Goal: Task Accomplishment & Management: Use online tool/utility

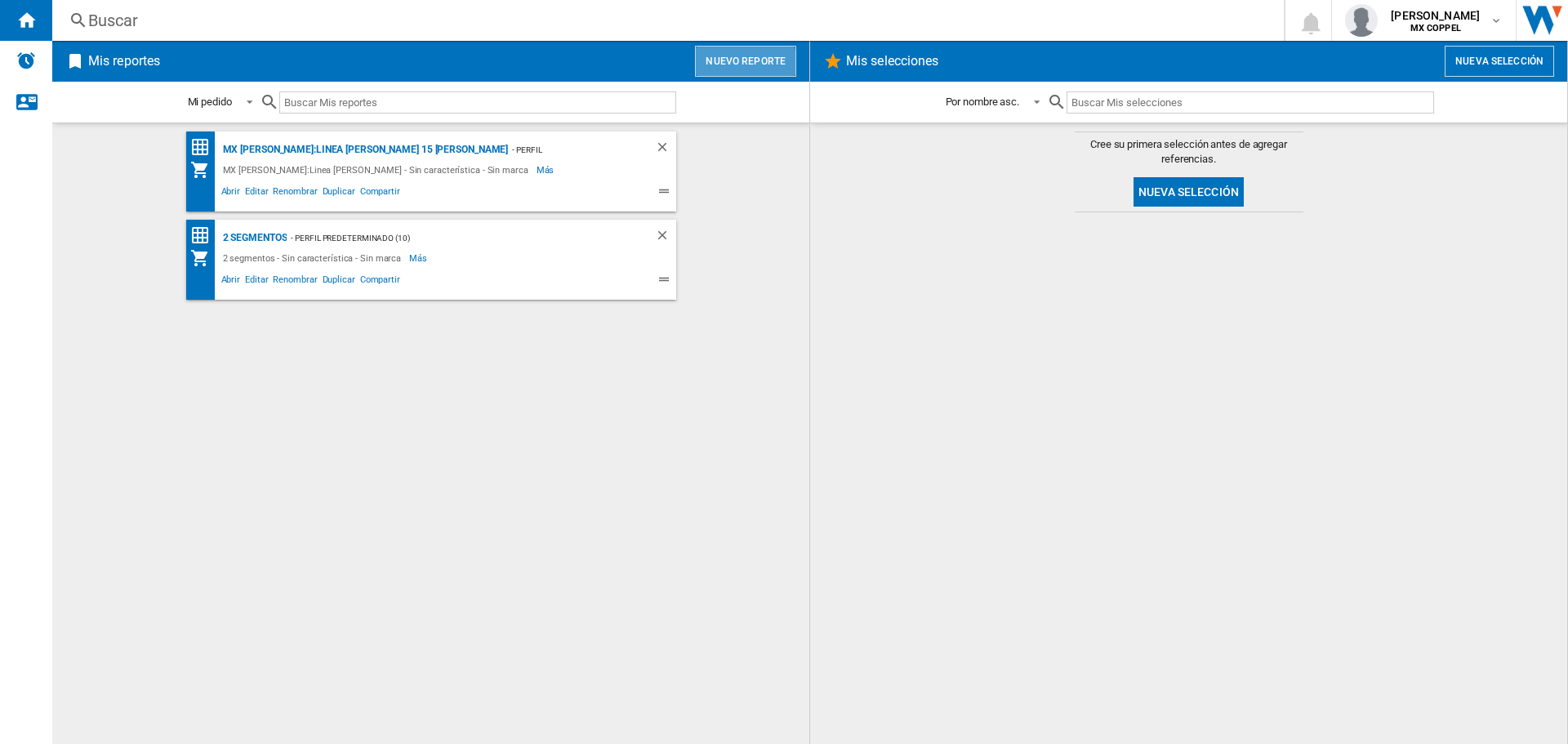
click at [719, 69] on button "Nuevo reporte" at bounding box center [746, 62] width 101 height 31
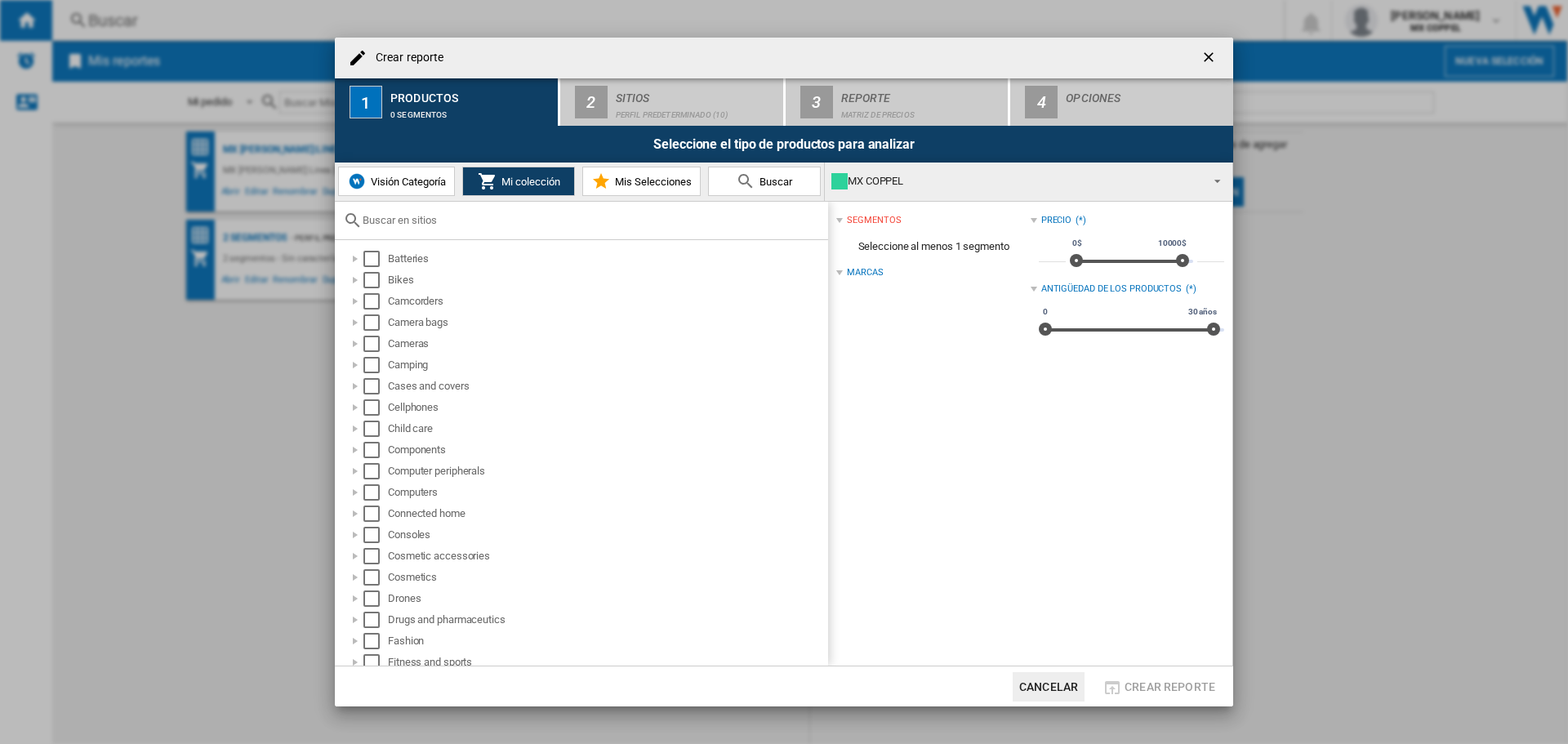
click at [1191, 179] on div "MX COPPEL" at bounding box center [1016, 181] width 368 height 23
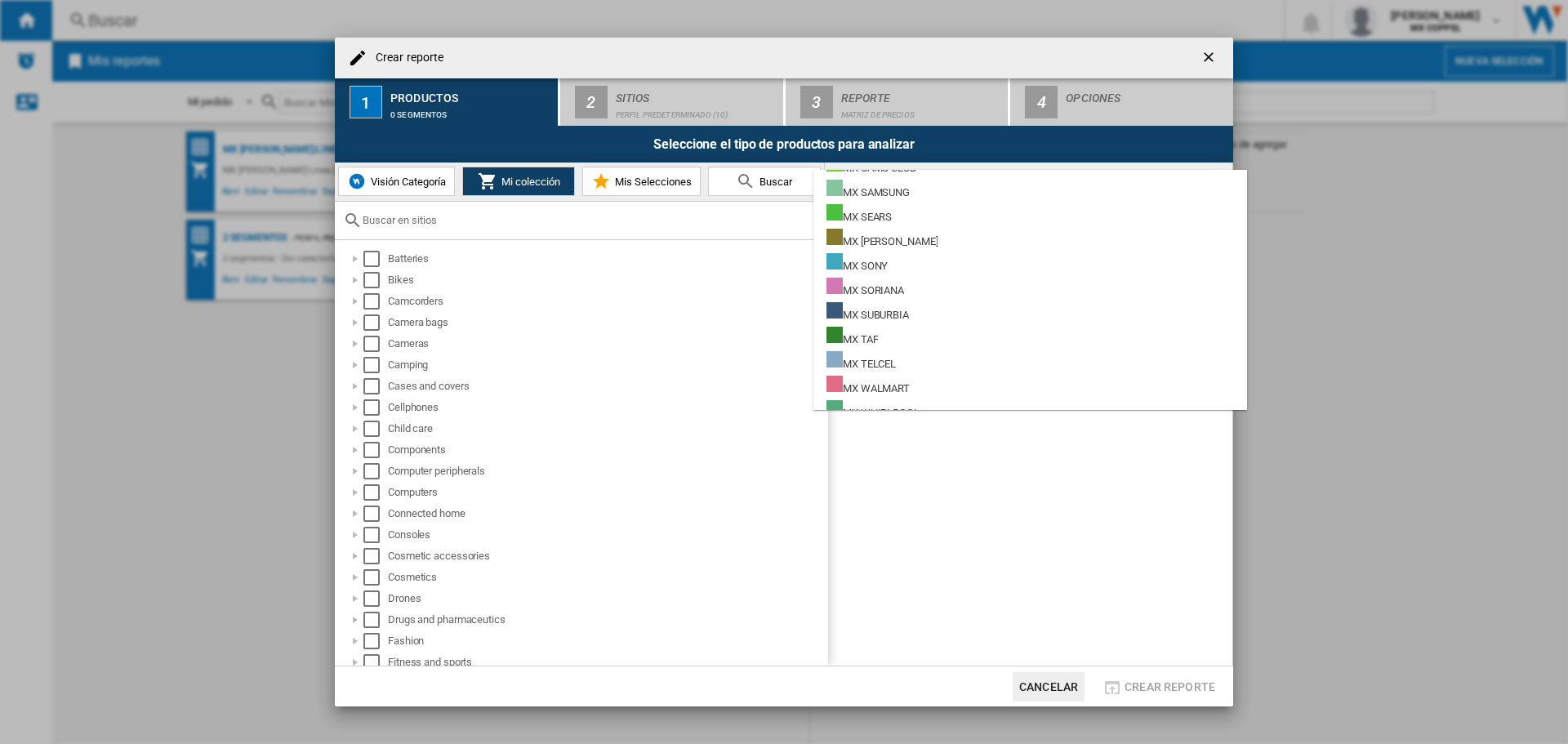
scroll to position [936, 0]
click at [943, 465] on md-backdrop at bounding box center [784, 372] width 1568 height 744
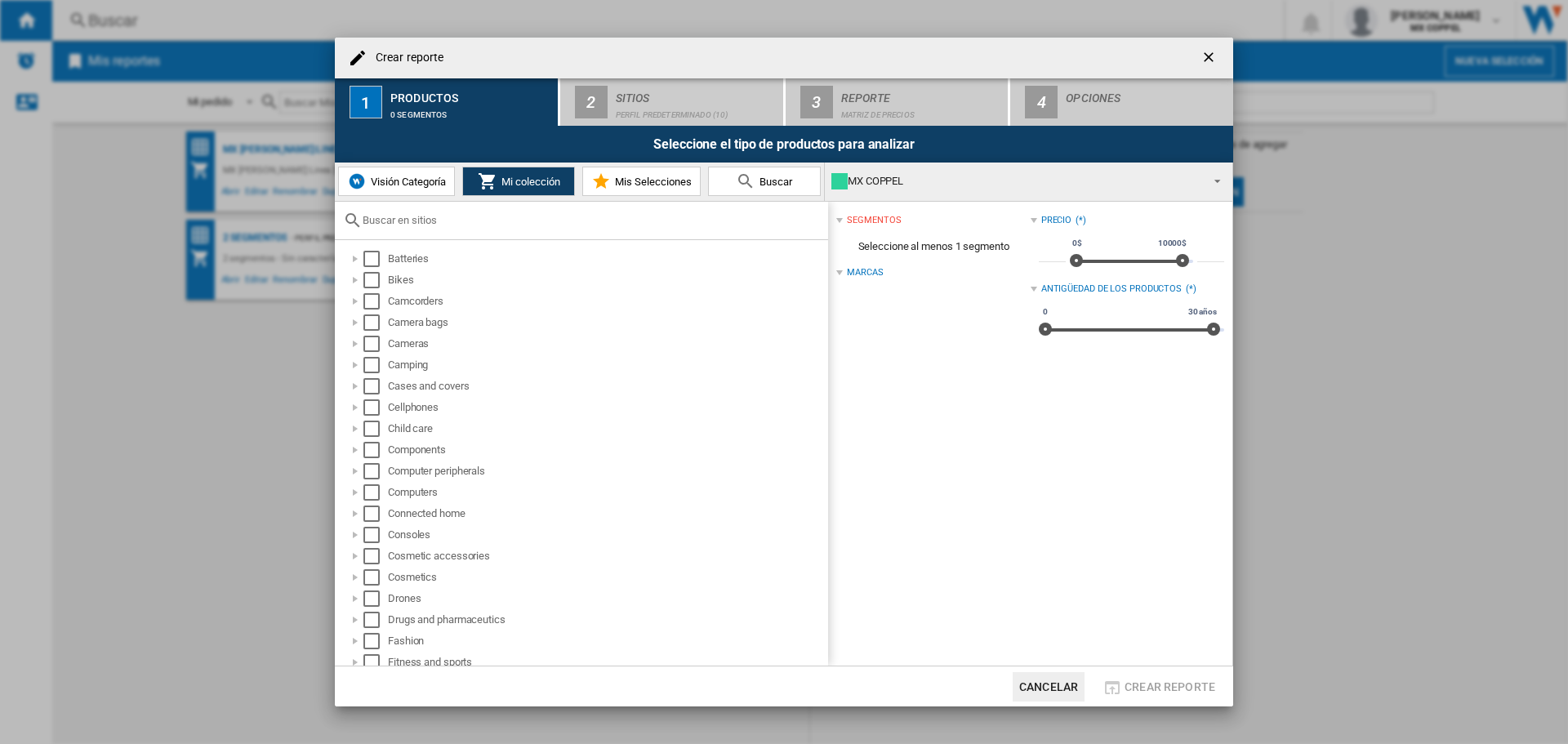
click at [1008, 178] on div "MX COPPEL" at bounding box center [1016, 181] width 368 height 23
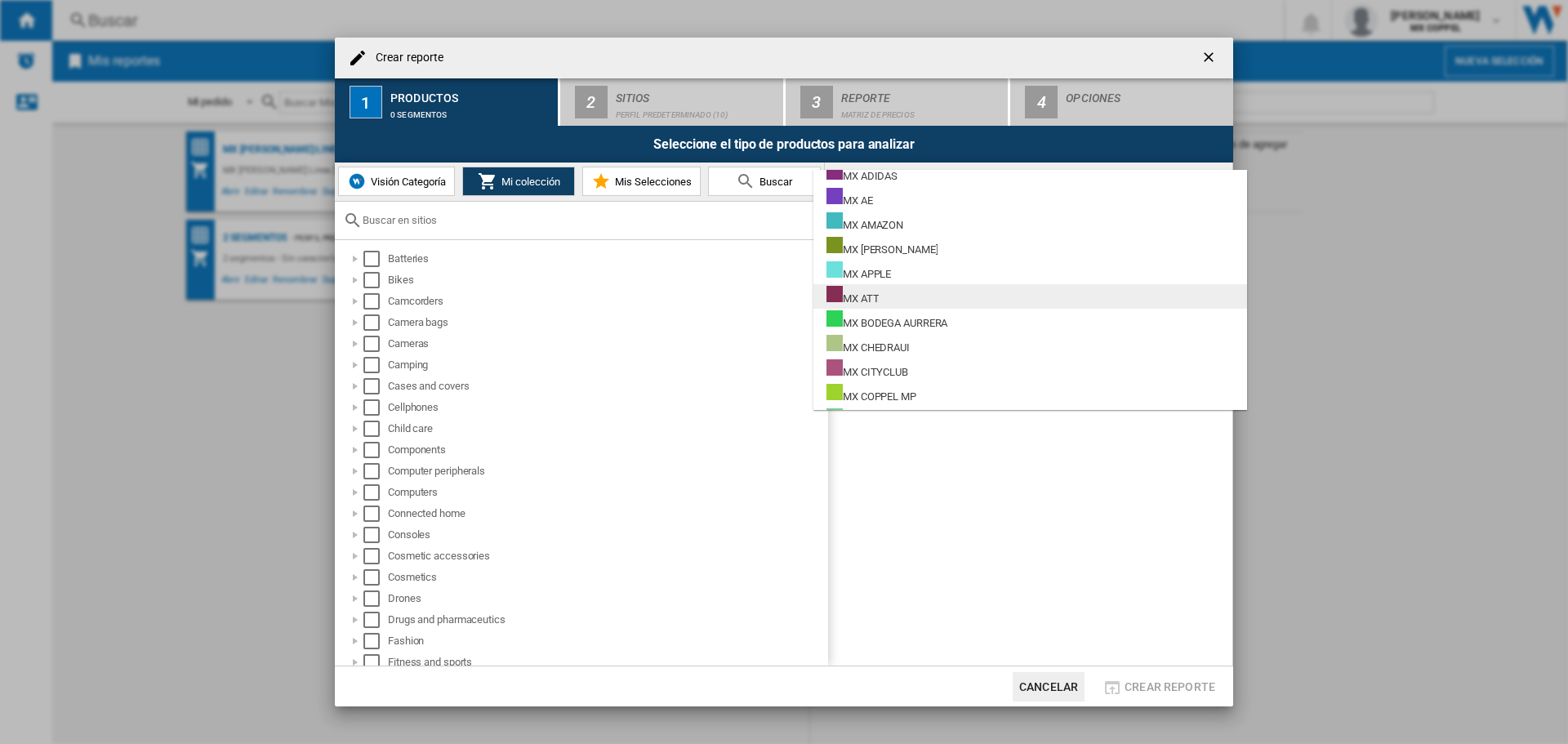
scroll to position [81, 0]
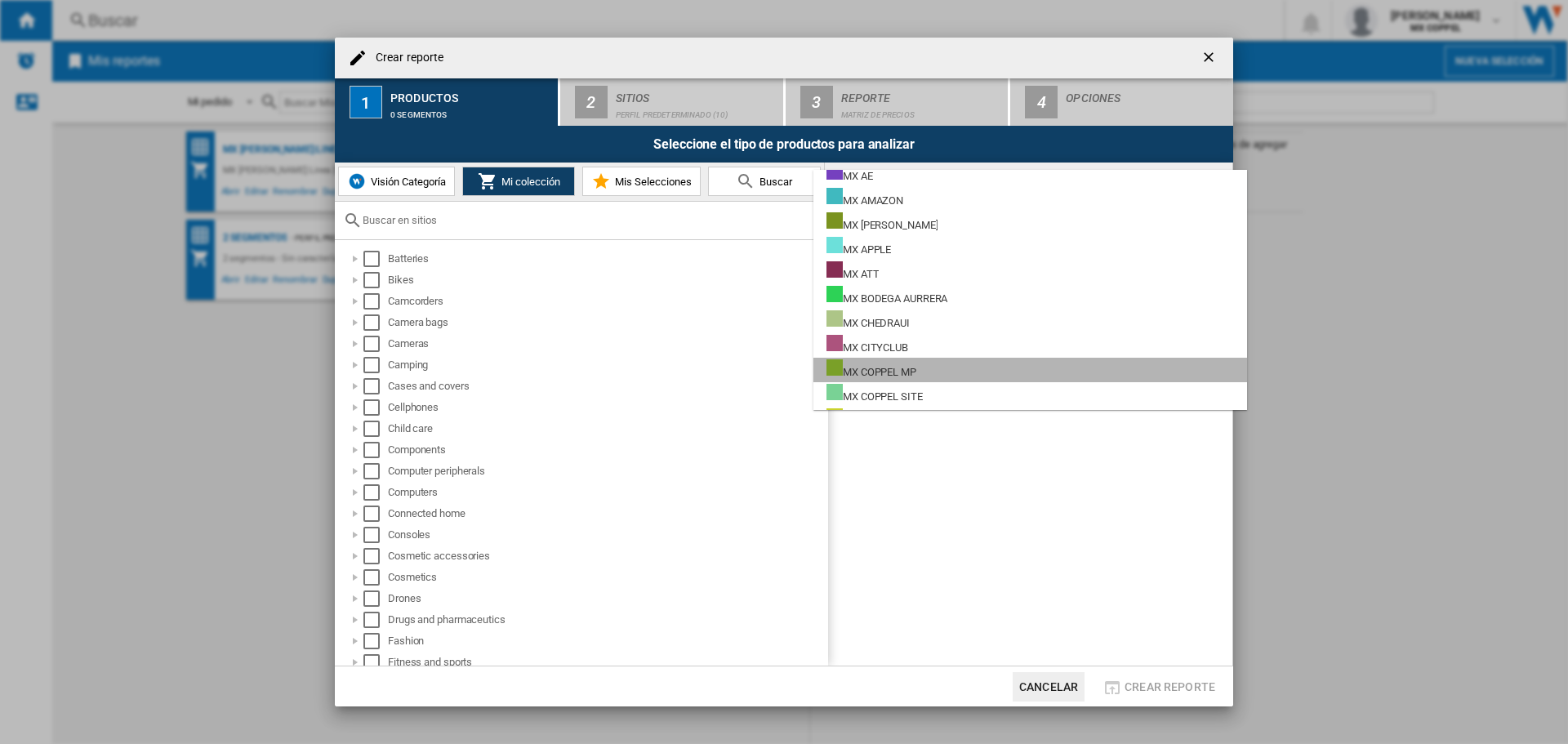
click at [1039, 372] on md-option "MX COPPEL MP" at bounding box center [1030, 369] width 434 height 24
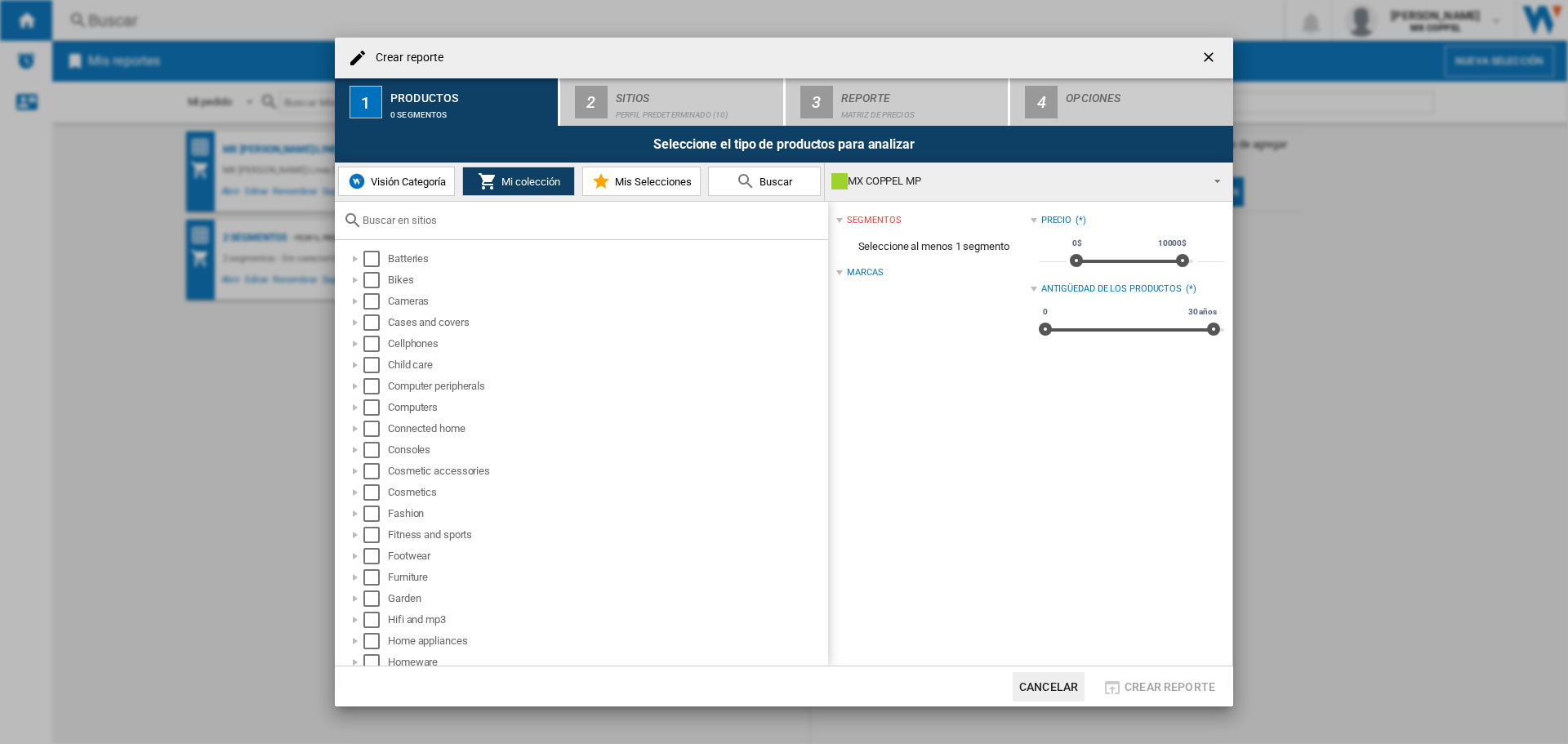
click at [1008, 382] on div "segmentos Seleccione al menos 1 segmento Marcas Precio (*) * 0$ 10000$ 0$ 10000…" at bounding box center [1030, 434] width 405 height 464
click at [357, 559] on div at bounding box center [355, 559] width 16 height 16
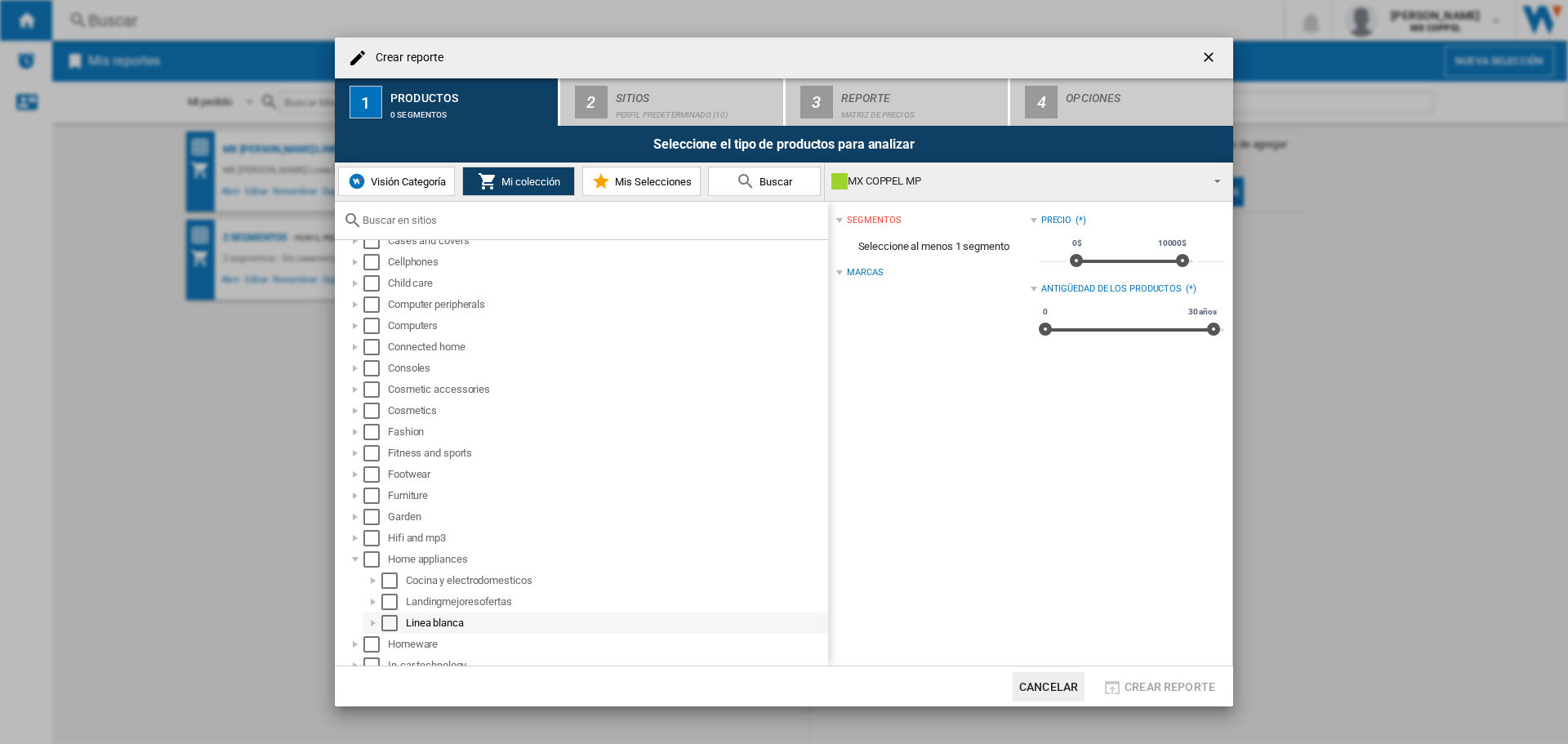
click at [373, 621] on div at bounding box center [373, 623] width 16 height 16
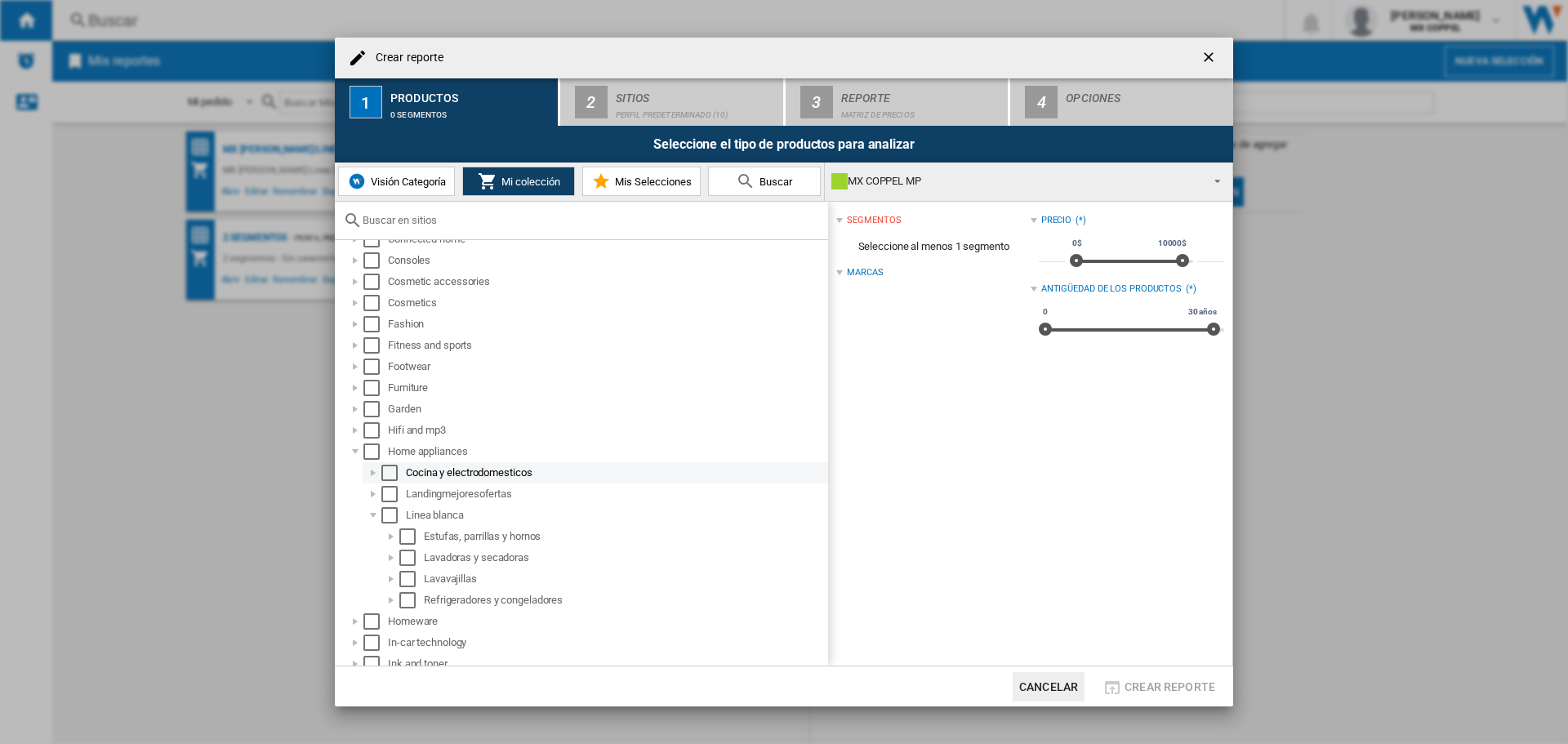
scroll to position [245, 0]
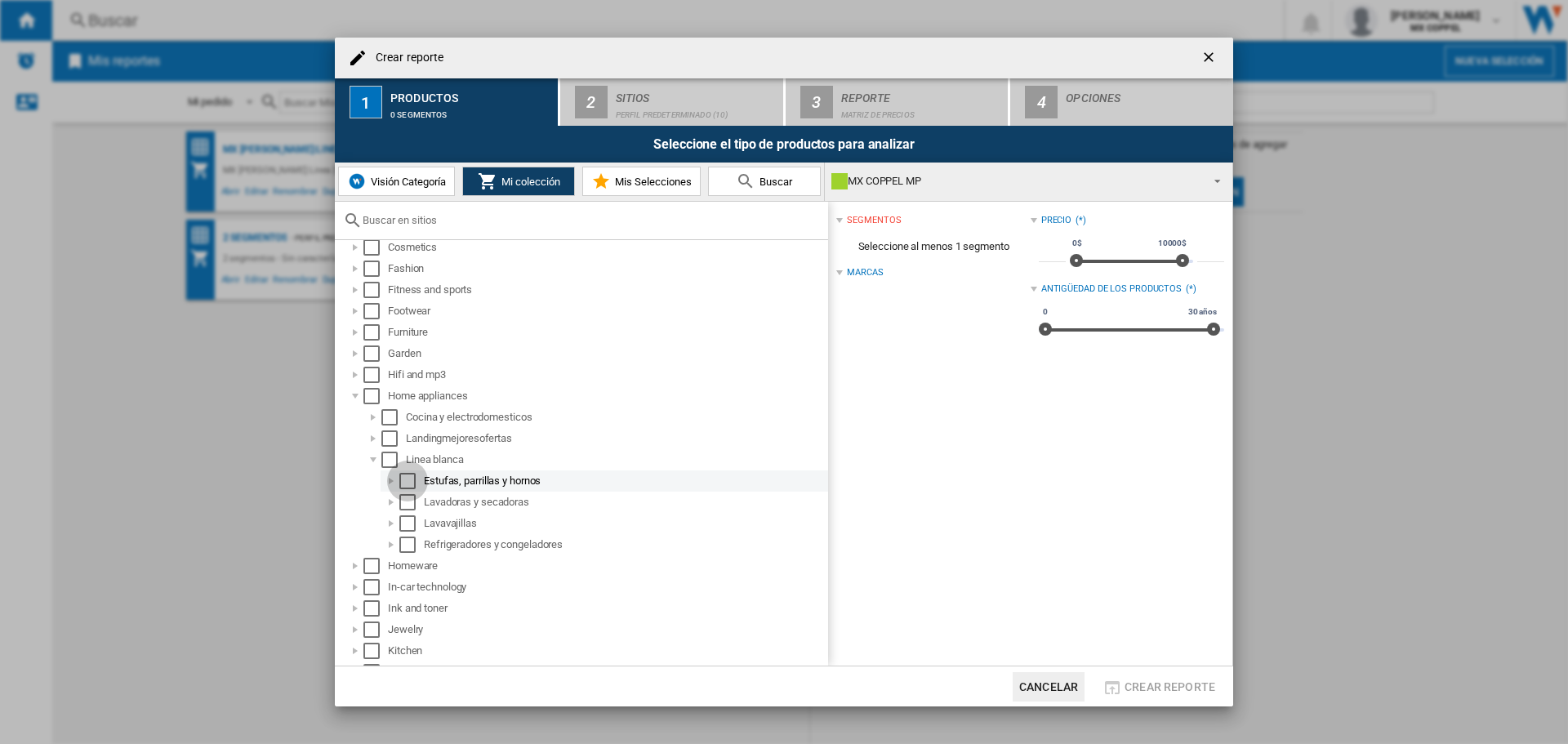
click at [407, 482] on div "Select" at bounding box center [407, 481] width 16 height 16
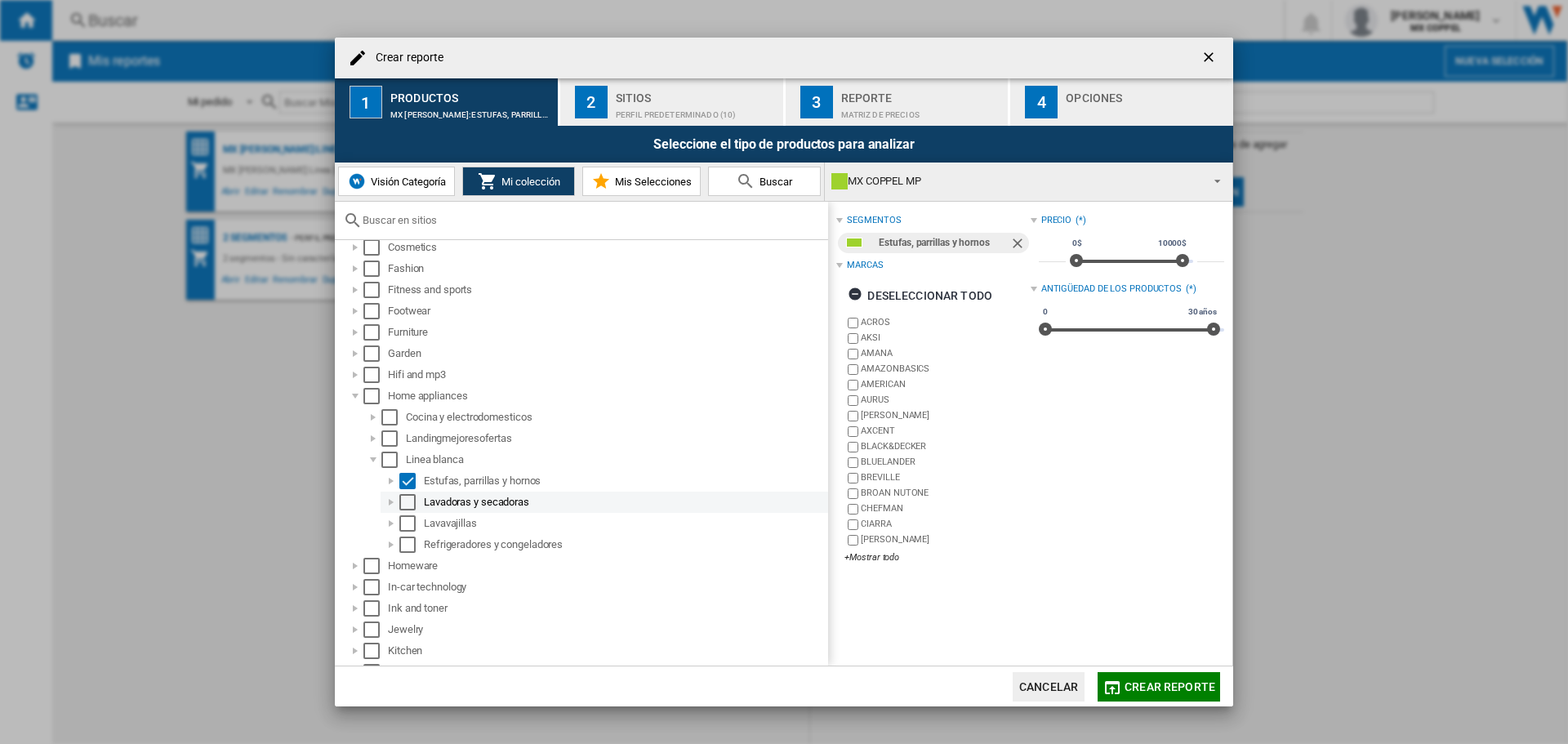
click at [406, 503] on div "Select" at bounding box center [407, 502] width 16 height 16
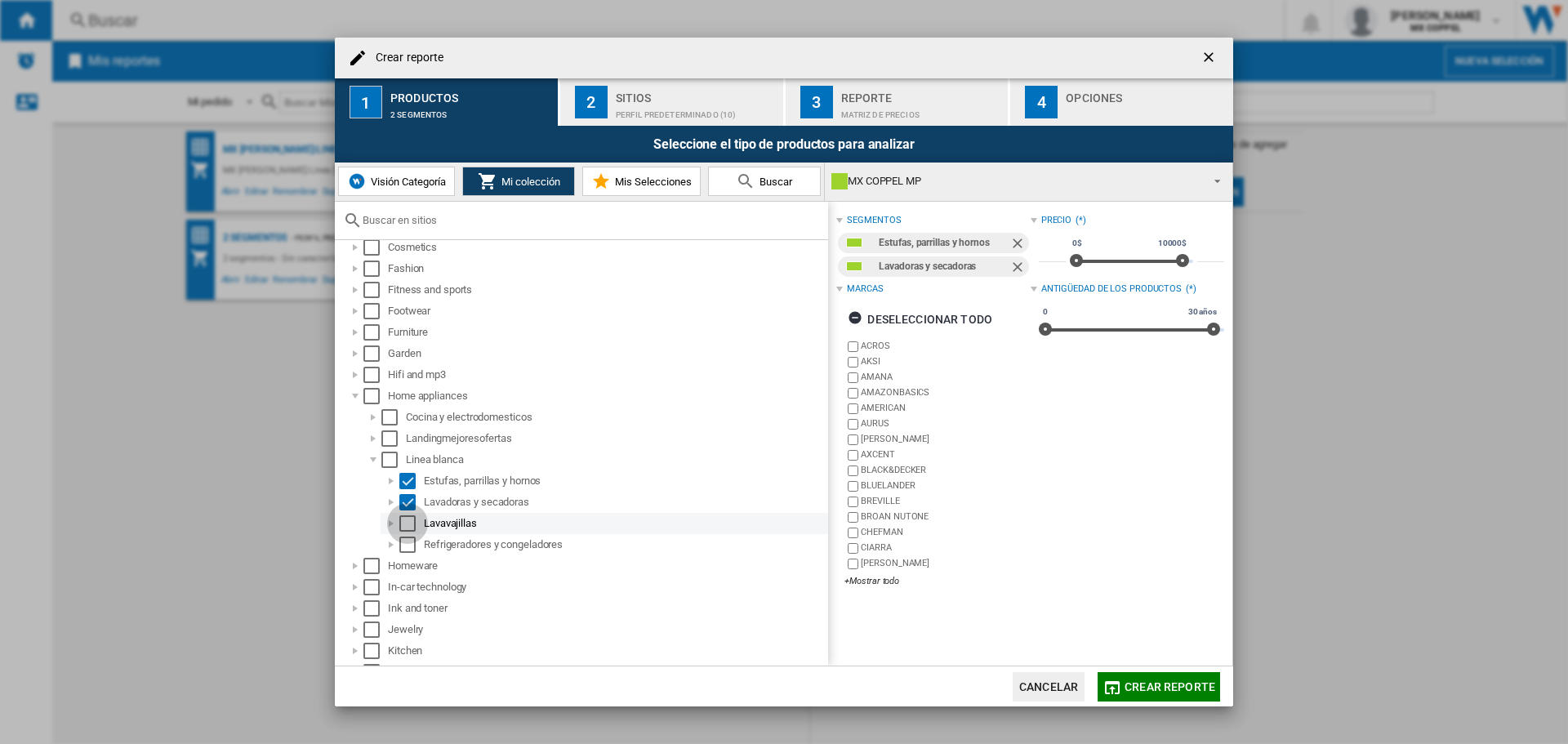
click at [403, 525] on div "Select" at bounding box center [407, 523] width 16 height 16
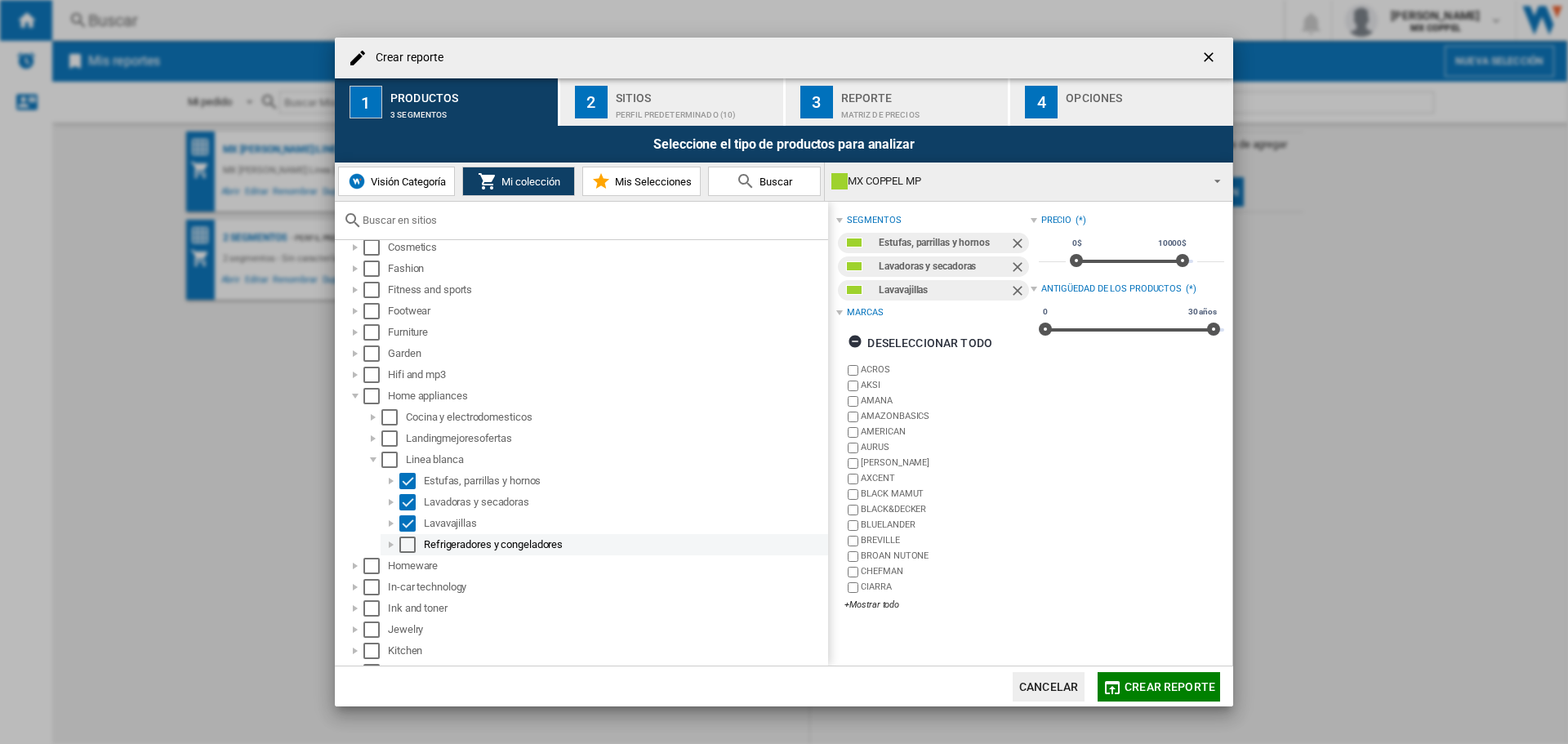
click at [406, 548] on div "Select" at bounding box center [407, 545] width 16 height 16
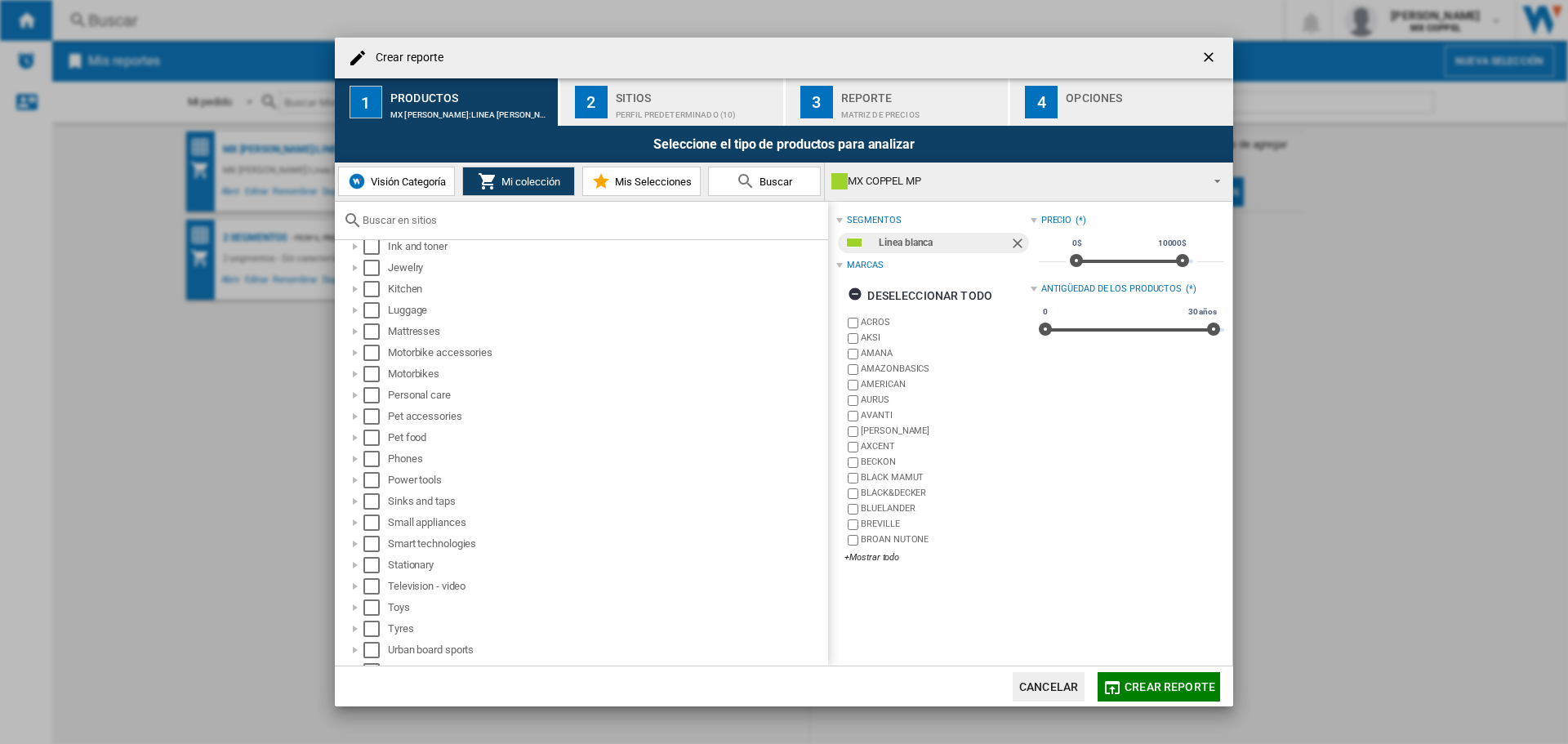
scroll to position [644, 0]
click at [355, 484] on div at bounding box center [355, 486] width 16 height 16
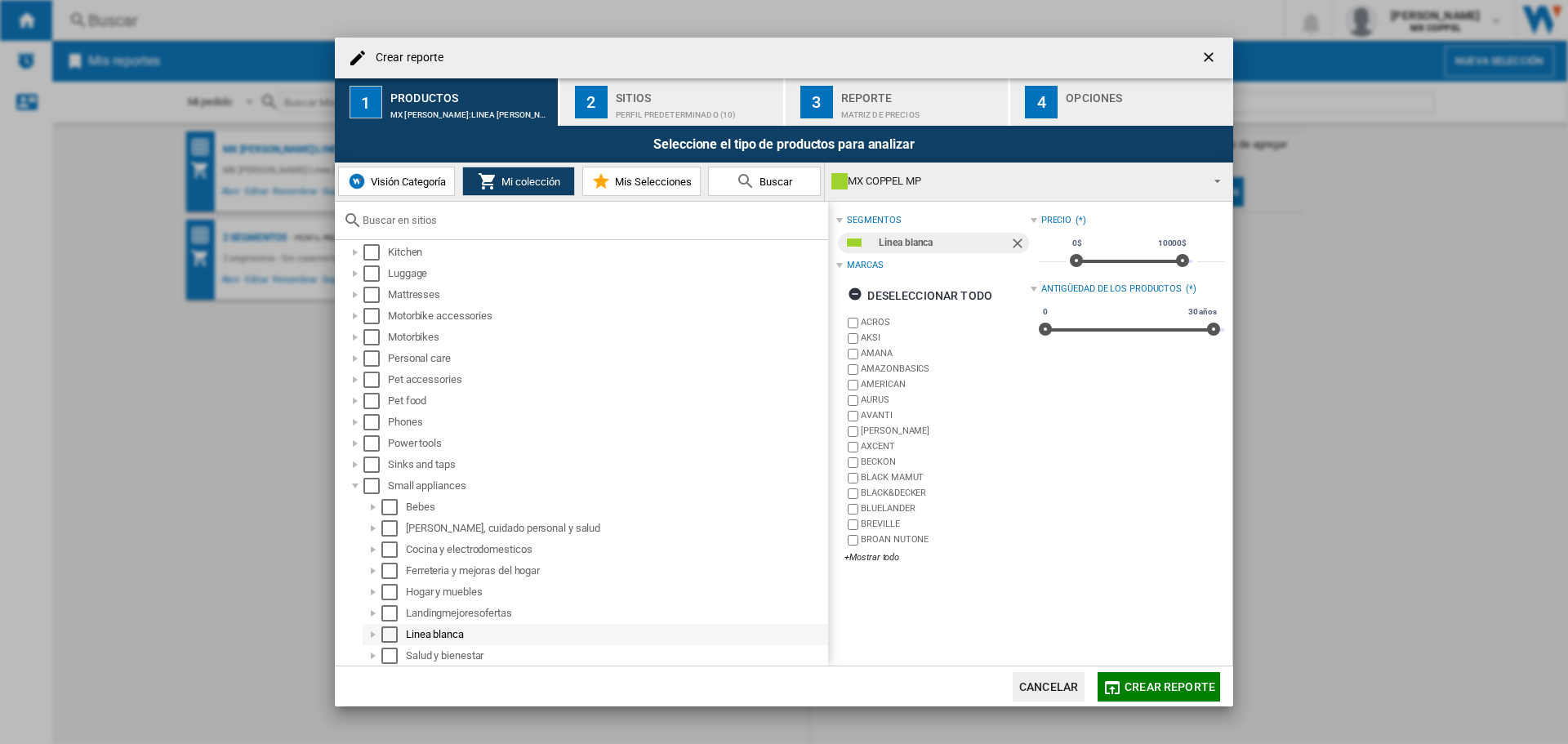
click at [376, 629] on div at bounding box center [373, 634] width 16 height 16
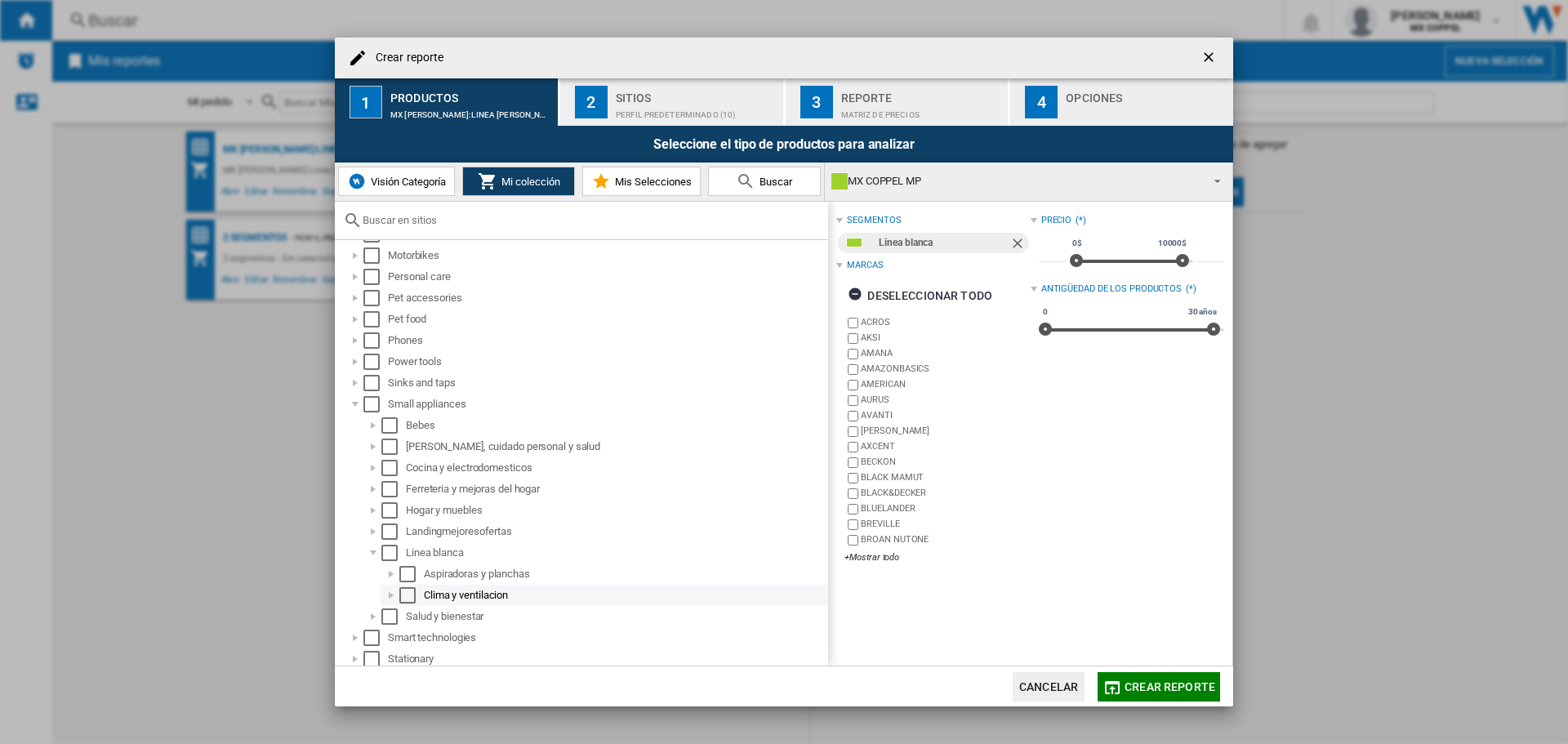
click at [405, 593] on div "Select" at bounding box center [407, 596] width 16 height 16
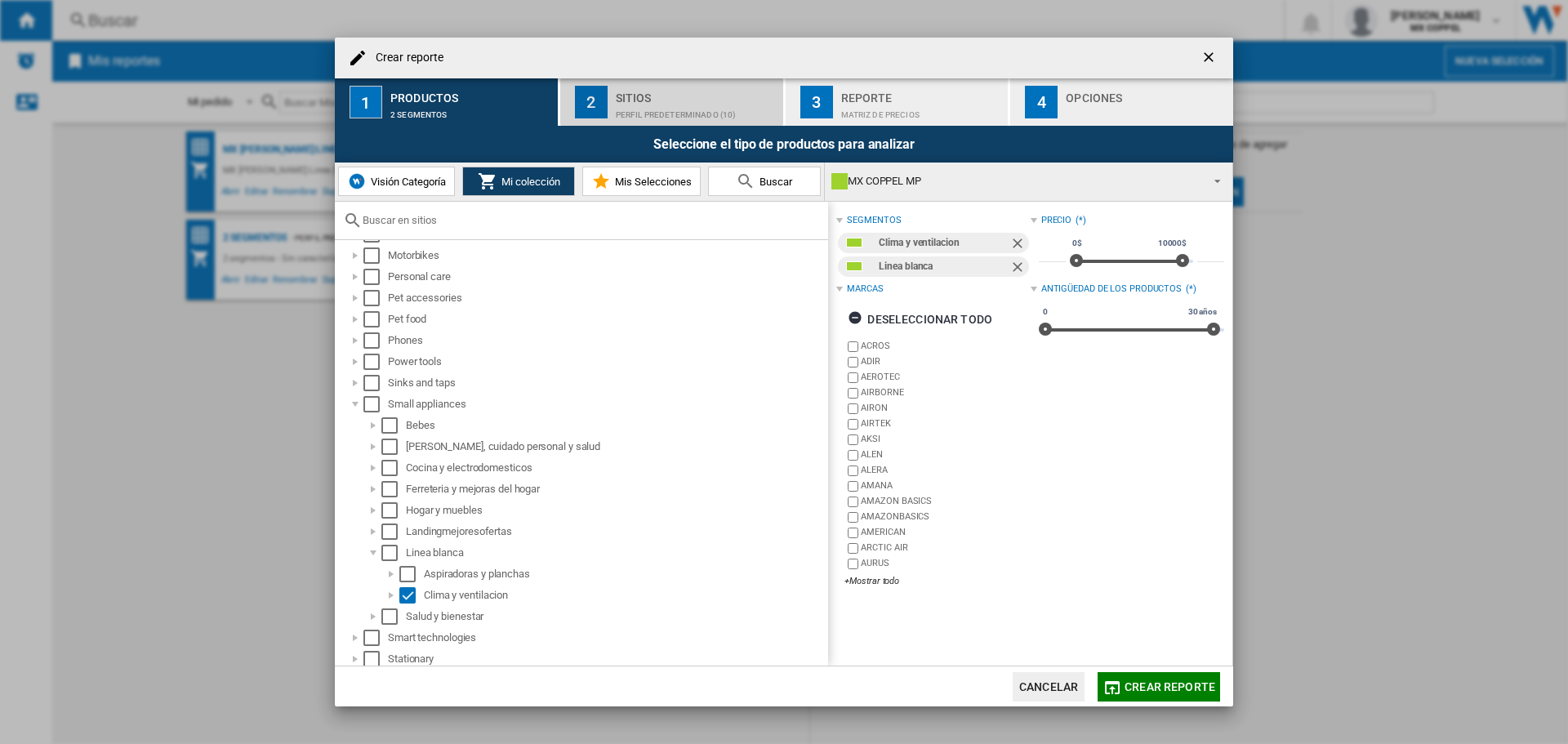
click at [658, 104] on div "Perfil predeterminado (10)" at bounding box center [696, 110] width 161 height 17
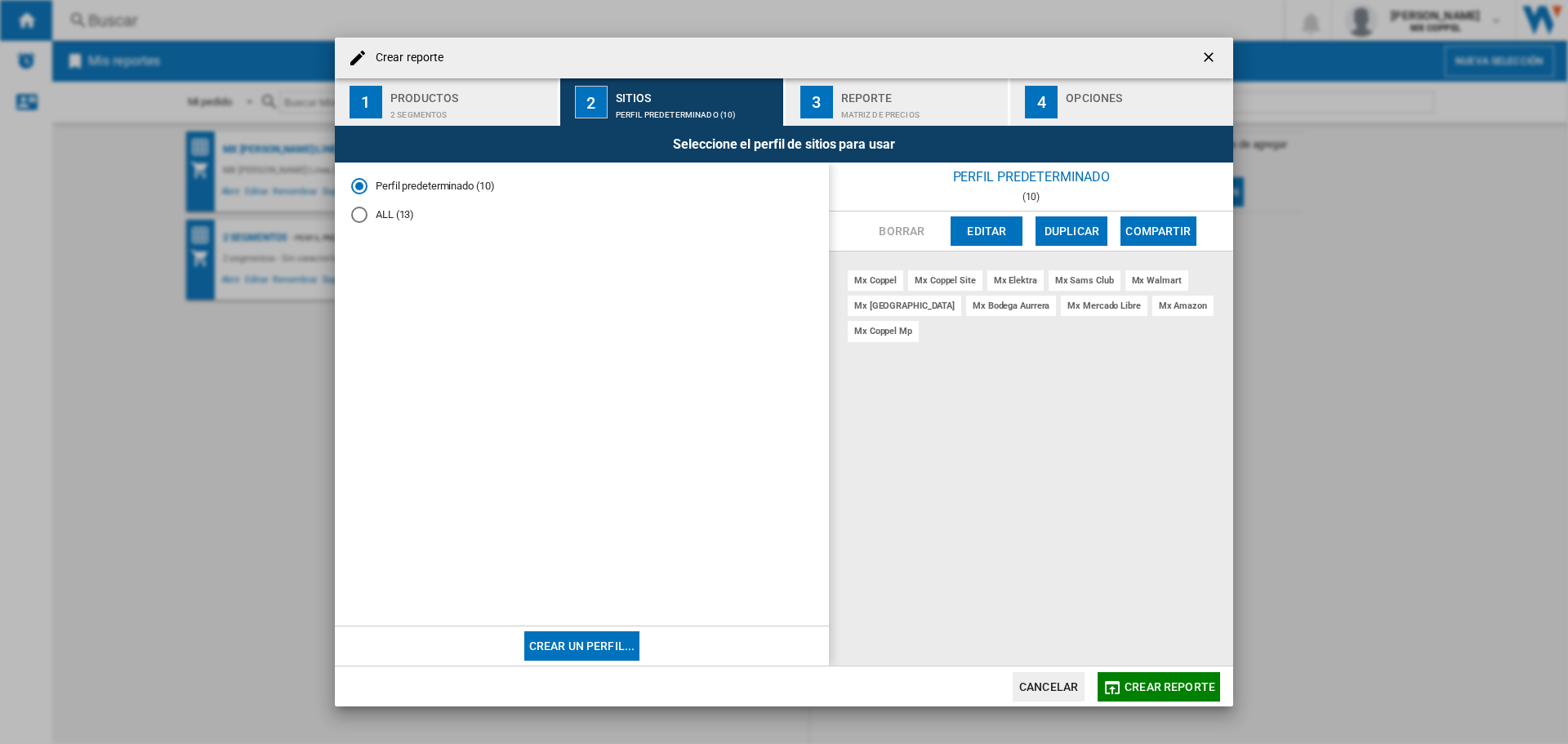
click at [397, 214] on md-radio-button "ALL (13)" at bounding box center [582, 214] width 462 height 15
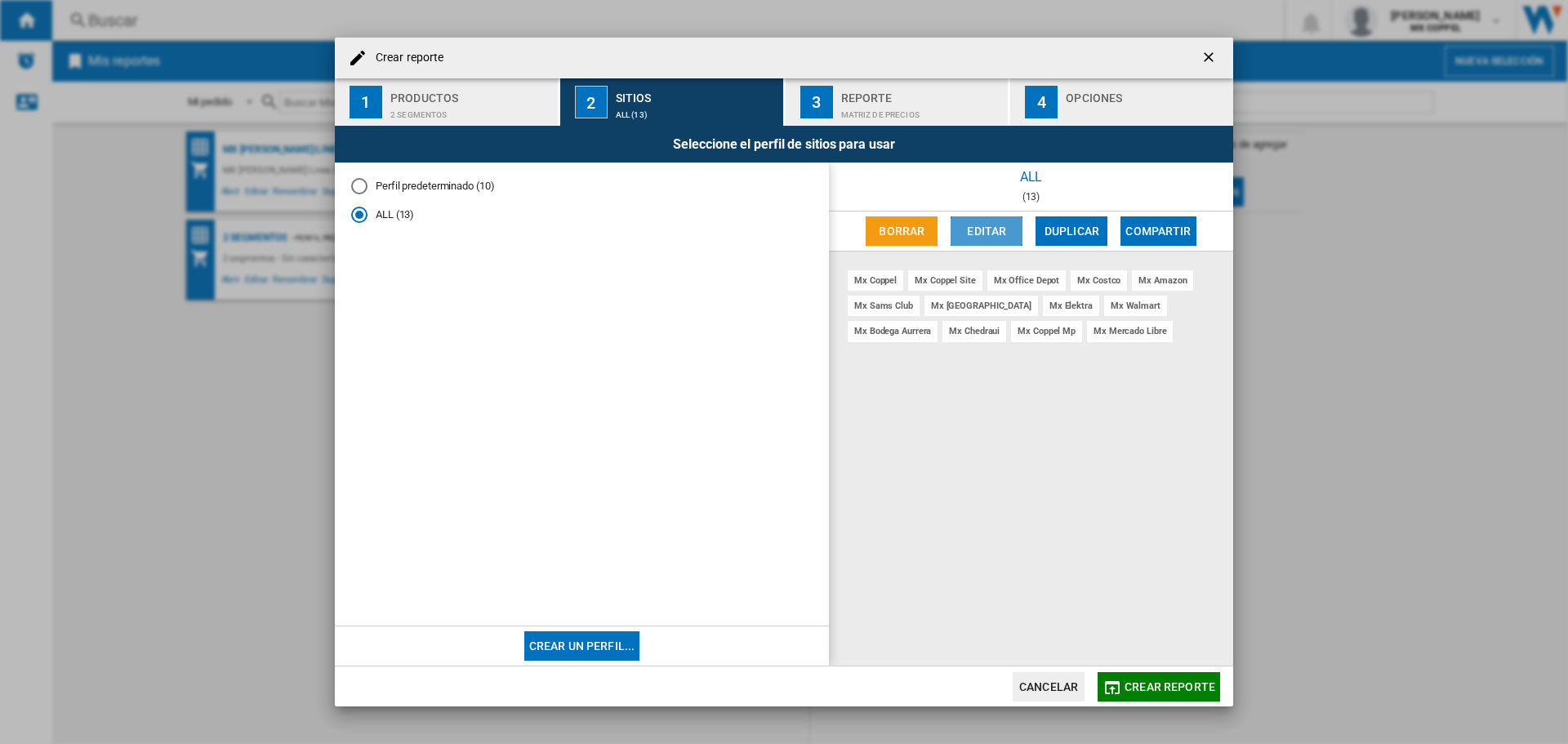
click at [982, 234] on button "Editar" at bounding box center [986, 231] width 72 height 29
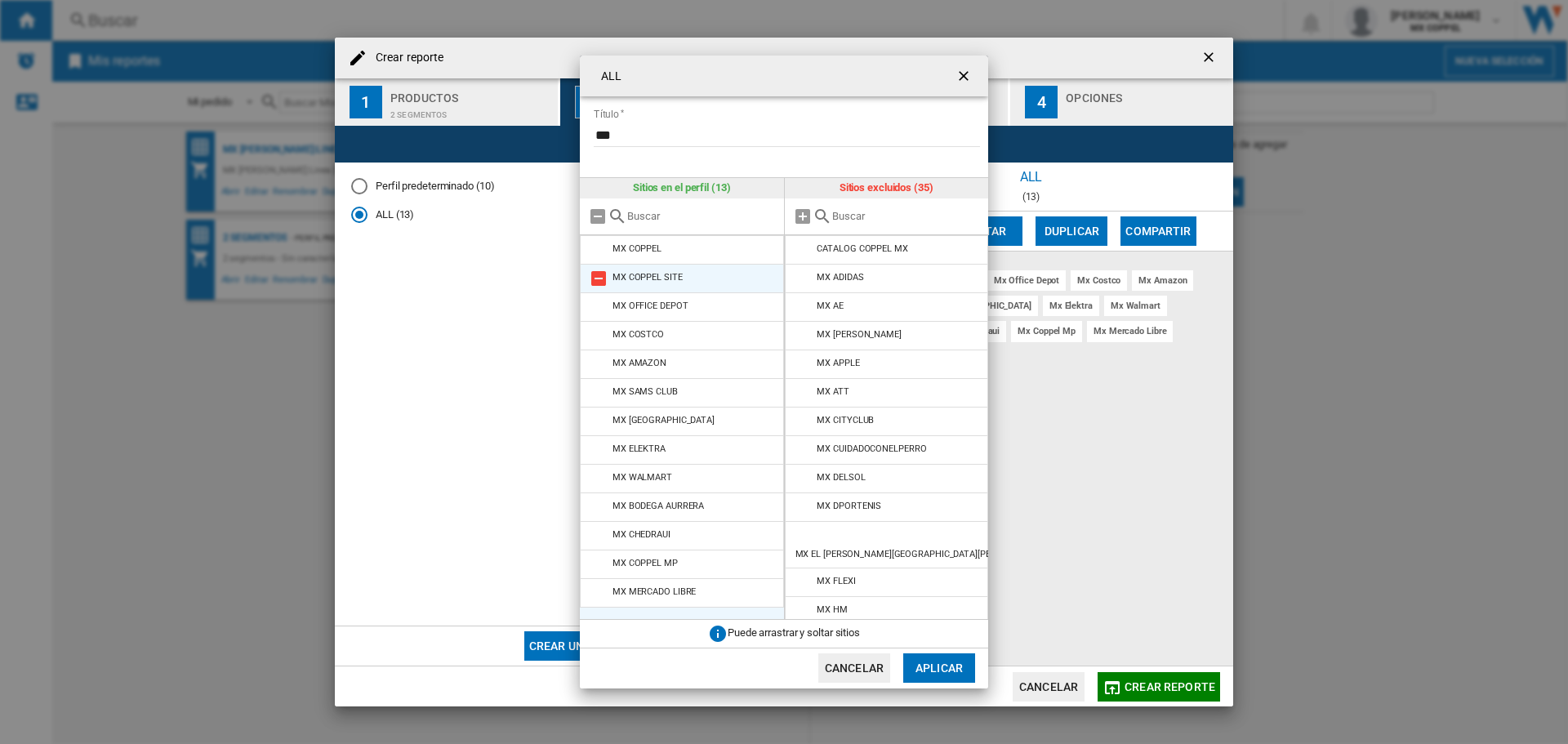
click at [598, 280] on md-icon at bounding box center [599, 279] width 20 height 20
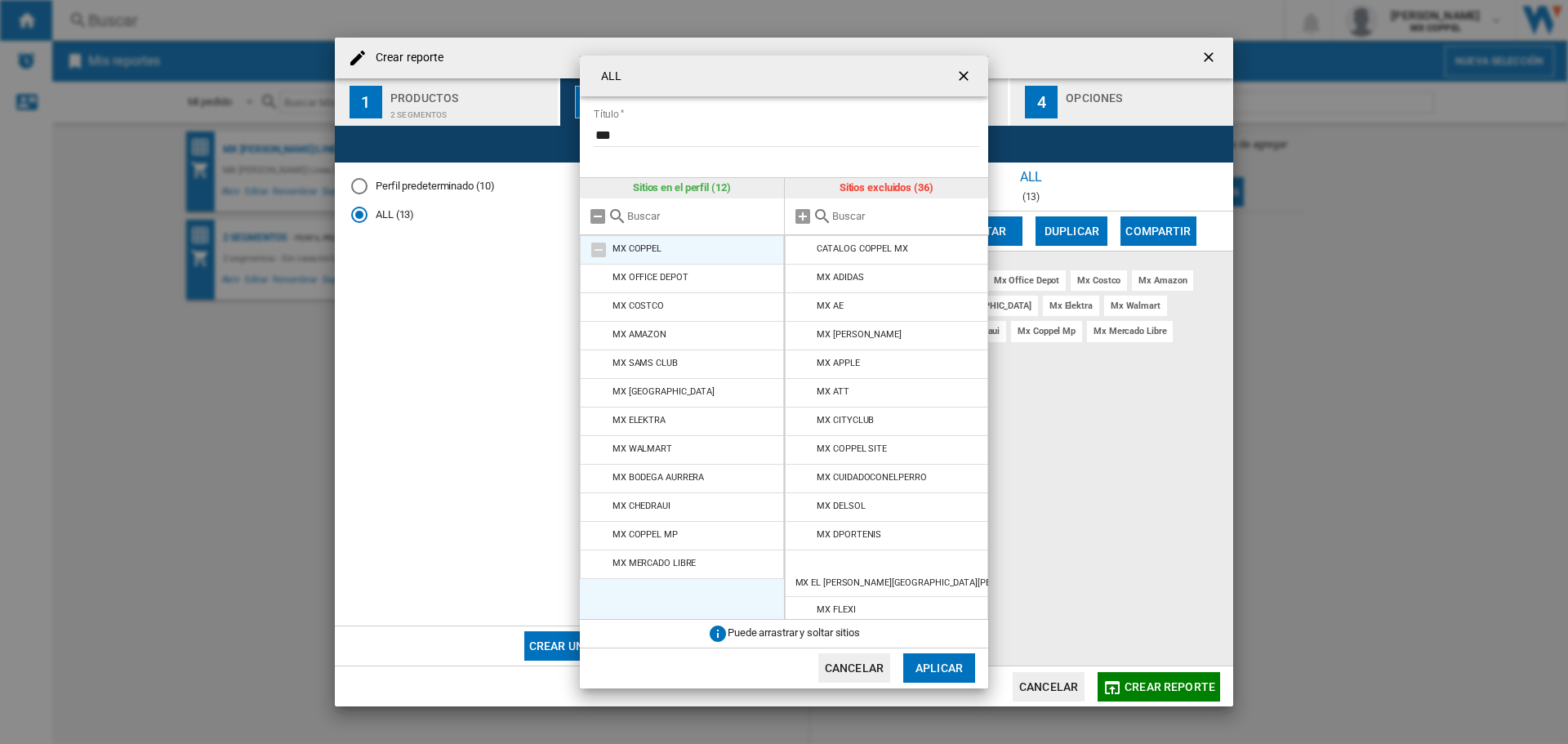
click at [598, 247] on md-icon at bounding box center [599, 250] width 20 height 20
click at [598, 217] on md-icon at bounding box center [598, 216] width 20 height 20
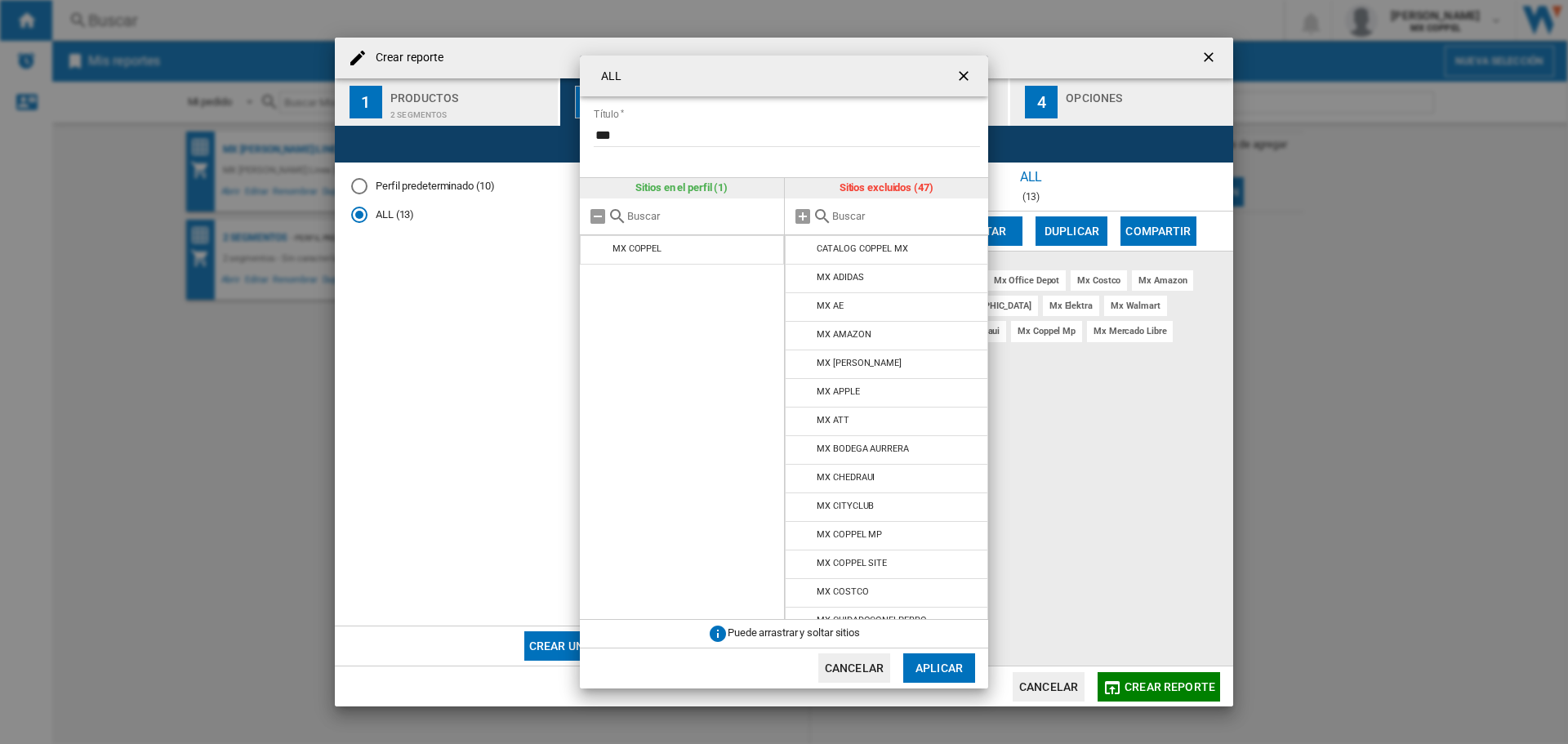
click at [855, 673] on button "Cancelar" at bounding box center [854, 668] width 72 height 29
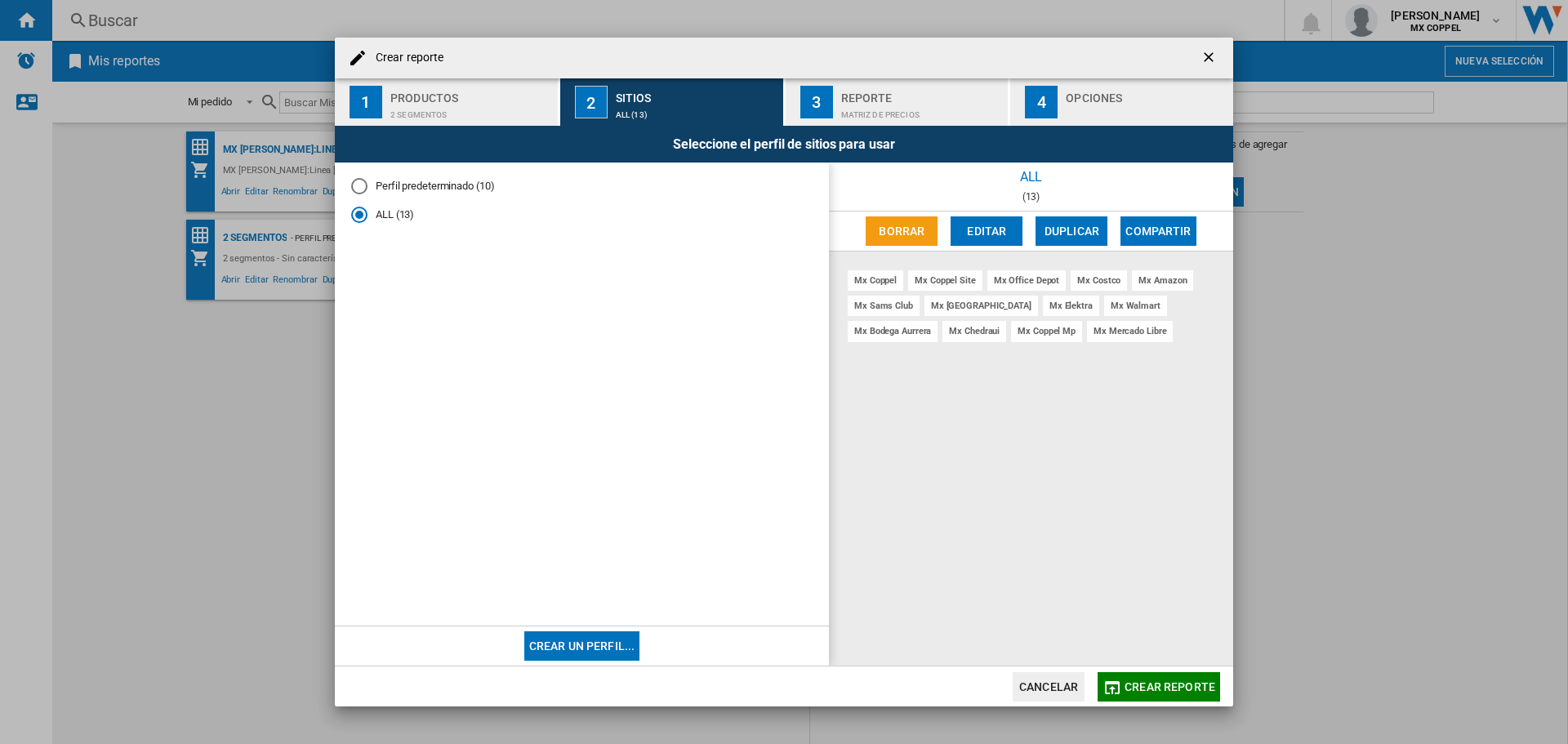
click at [1000, 223] on button "Editar" at bounding box center [986, 231] width 72 height 29
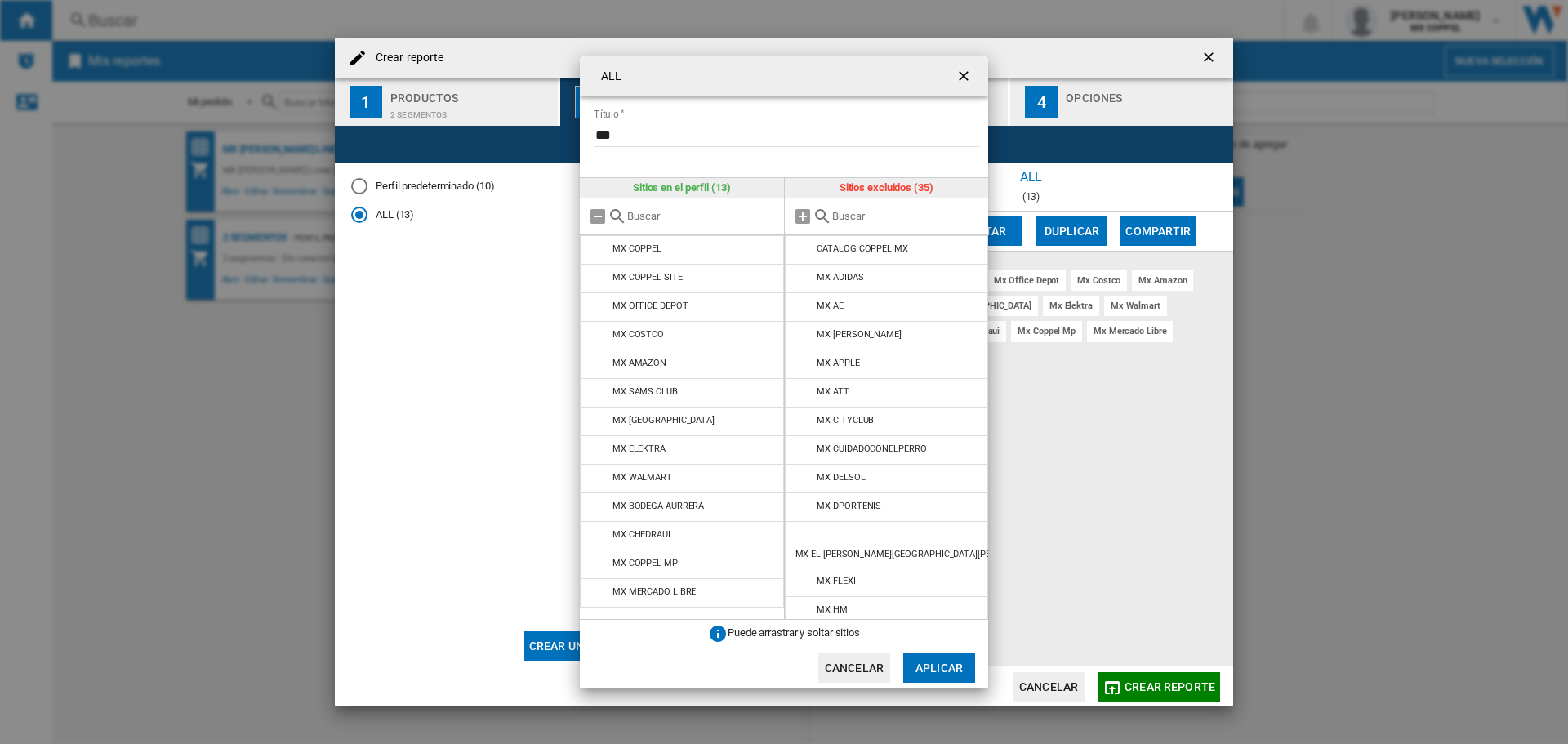
drag, startPoint x: 989, startPoint y: 355, endPoint x: 985, endPoint y: 384, distance: 29.3
click at [985, 384] on div "ALL Título *** Sitios en el perfil (13) MX COPPEL MX COPPEL SITE MX OFFICE DEPO…" at bounding box center [784, 372] width 1568 height 744
click at [601, 392] on md-icon "{{::title}} {{::getI18NText('BUTTONS.CANCEL')}} ..." at bounding box center [599, 393] width 20 height 20
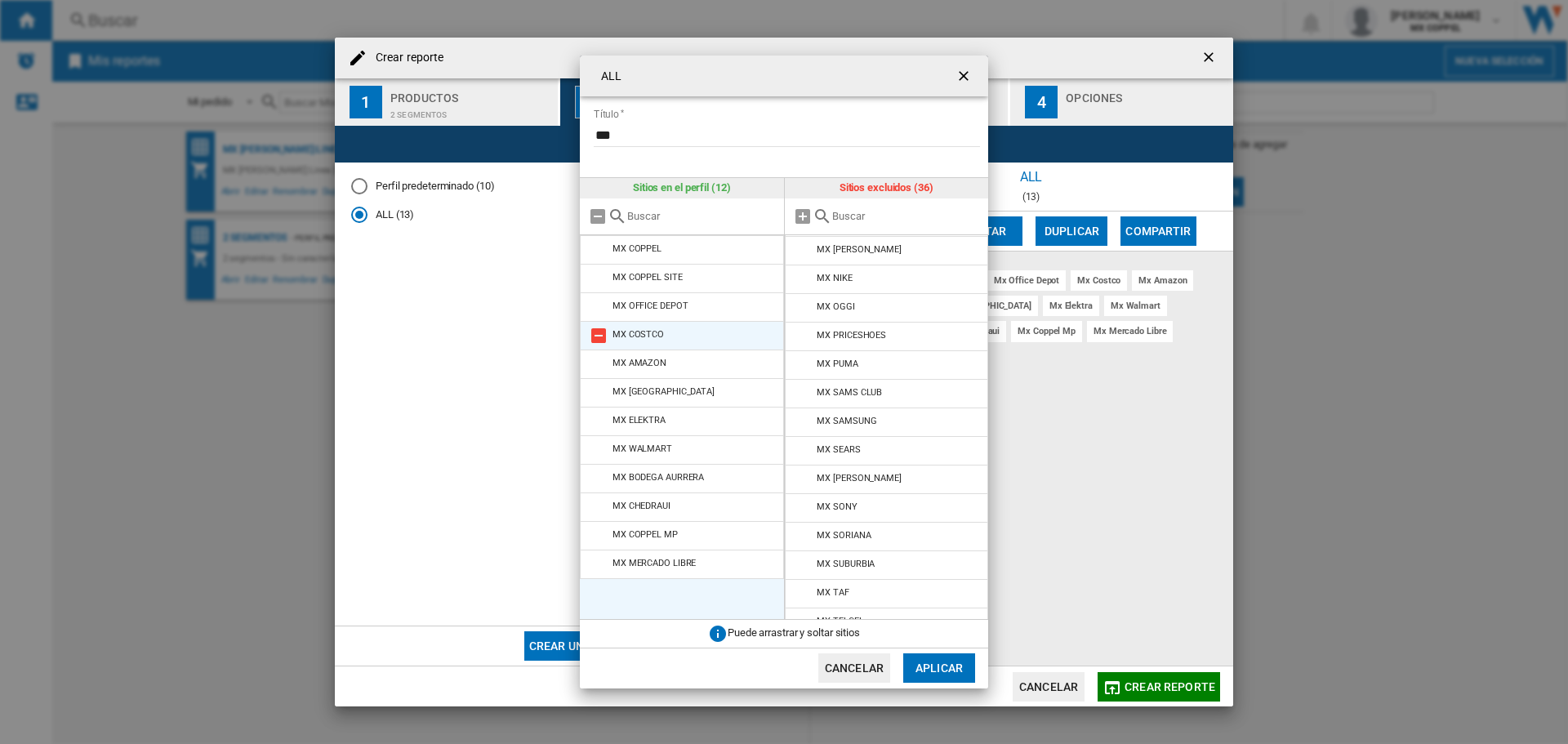
click at [599, 337] on md-icon "{{::title}} {{::getI18NText('BUTTONS.CANCEL')}} ..." at bounding box center [599, 336] width 20 height 20
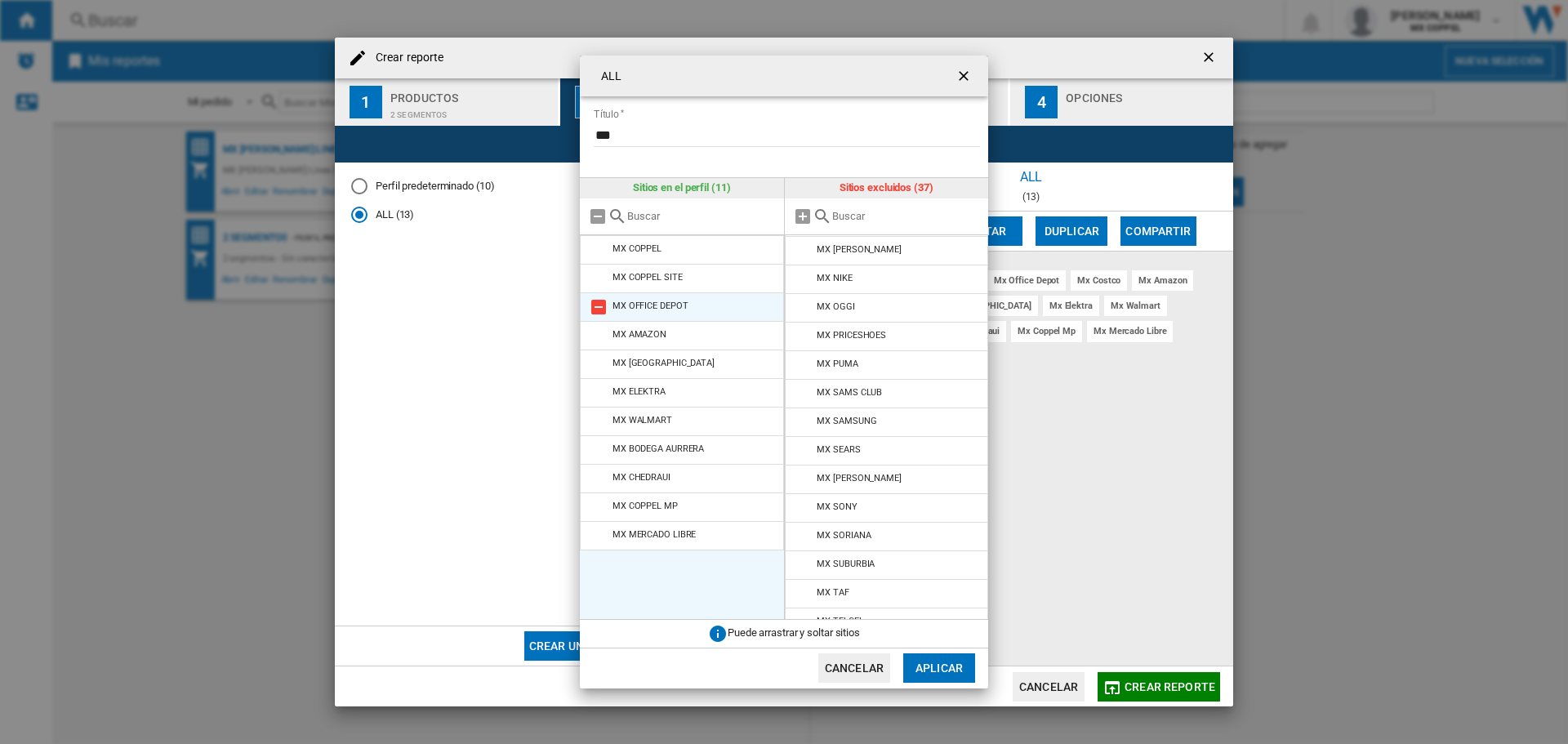
click at [596, 310] on md-icon "{{::title}} {{::getI18NText('BUTTONS.CANCEL')}} ..." at bounding box center [599, 307] width 20 height 20
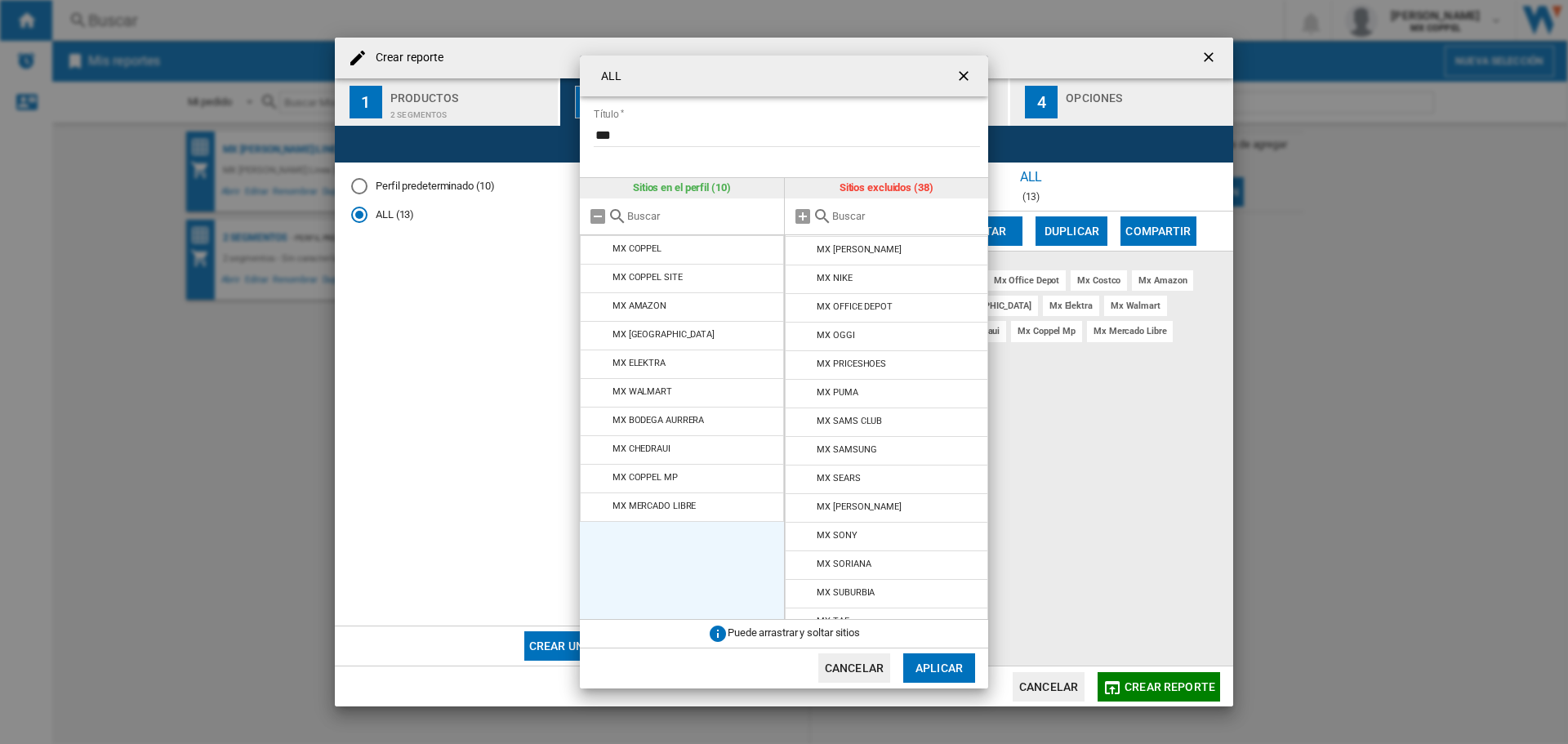
click at [961, 668] on button "Aplicar" at bounding box center [939, 668] width 72 height 29
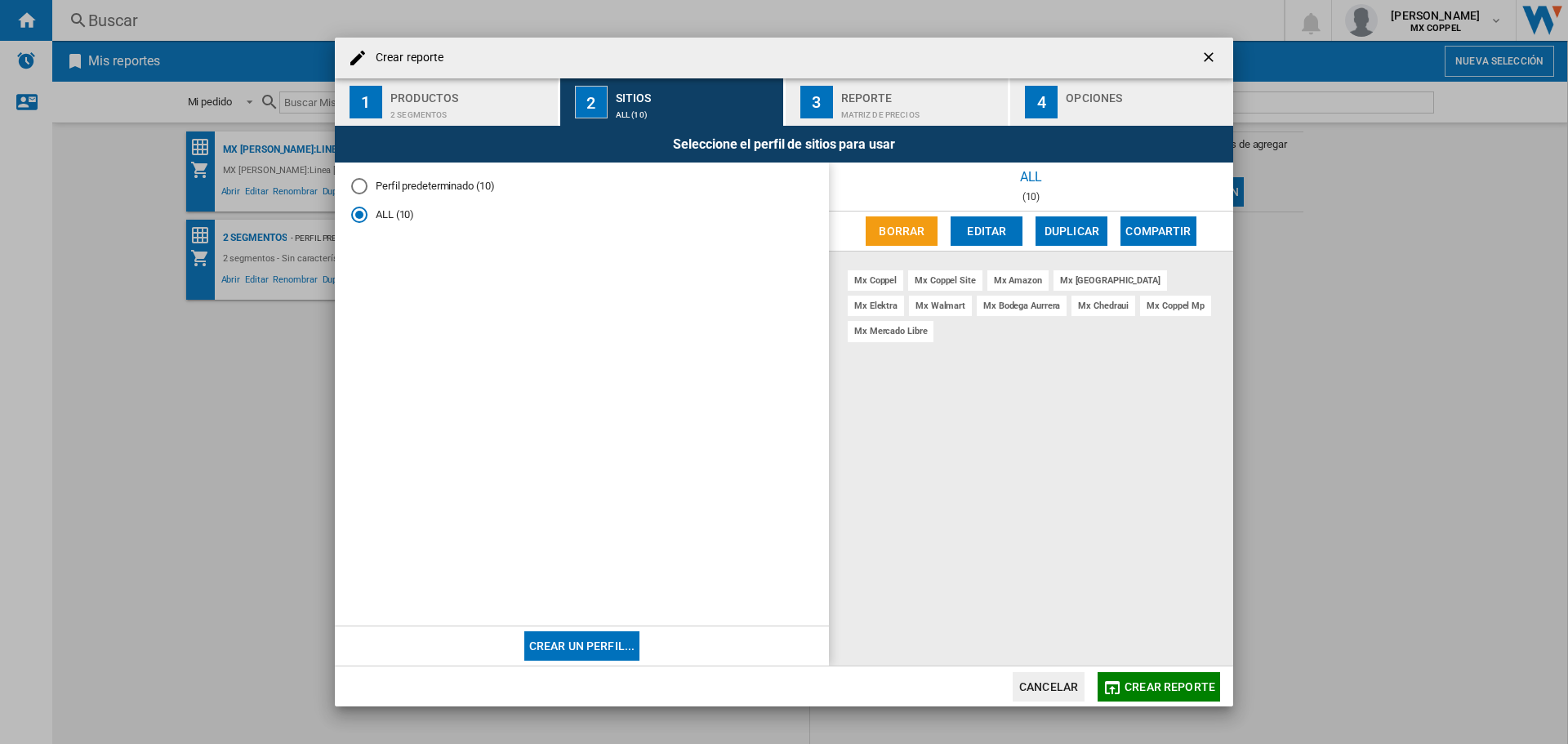
click at [916, 102] on div "Matriz de precios" at bounding box center [922, 110] width 161 height 17
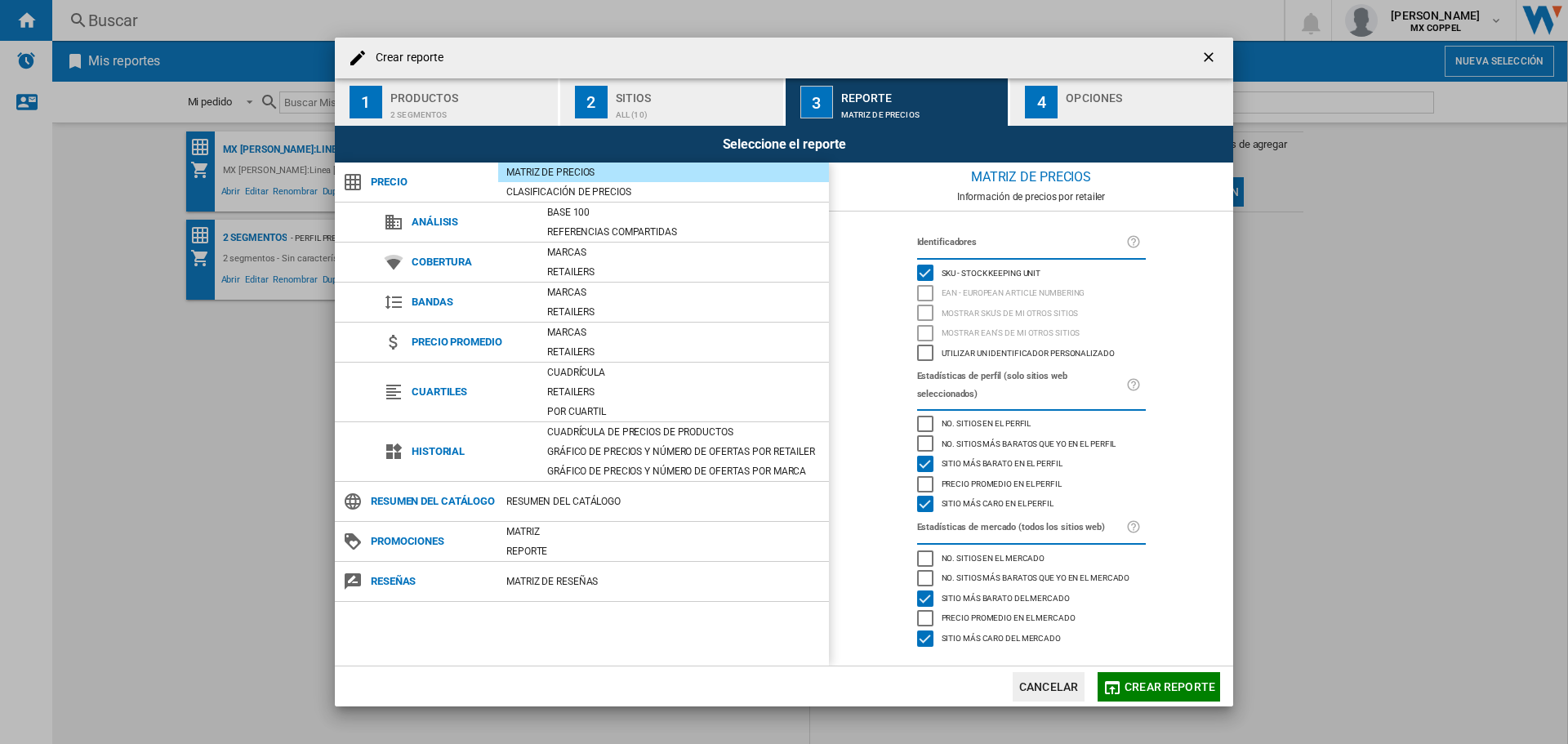
click at [1079, 107] on div "button" at bounding box center [1146, 110] width 161 height 17
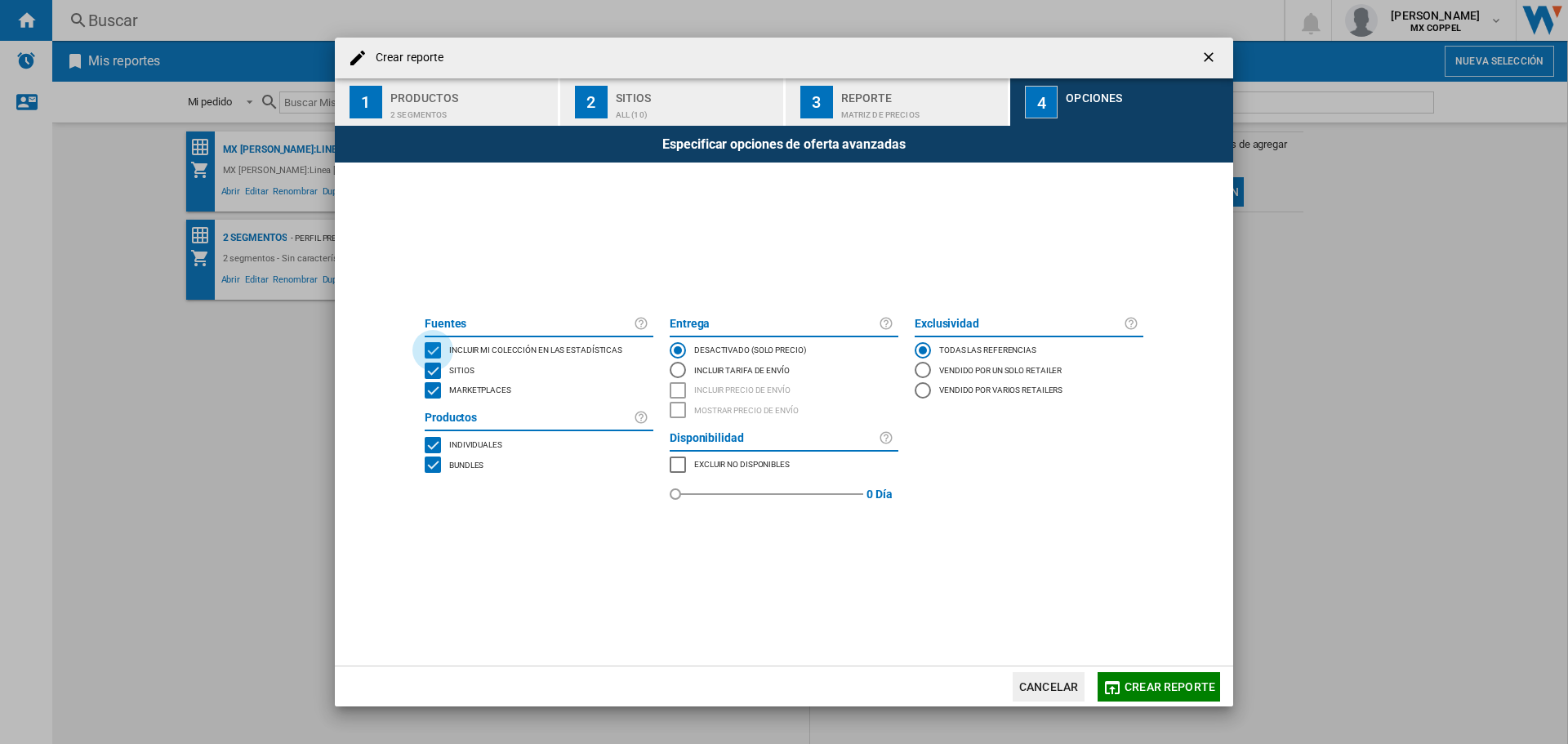
click at [435, 353] on div "INCLUDE MY SITE" at bounding box center [433, 350] width 16 height 16
click at [433, 348] on div "INCLUDE MY SITE" at bounding box center [433, 350] width 16 height 16
click at [433, 365] on div "SITES" at bounding box center [433, 371] width 16 height 16
click at [433, 386] on div "MARKETPLACES" at bounding box center [433, 390] width 16 height 16
click at [432, 370] on div "SITES" at bounding box center [433, 371] width 16 height 16
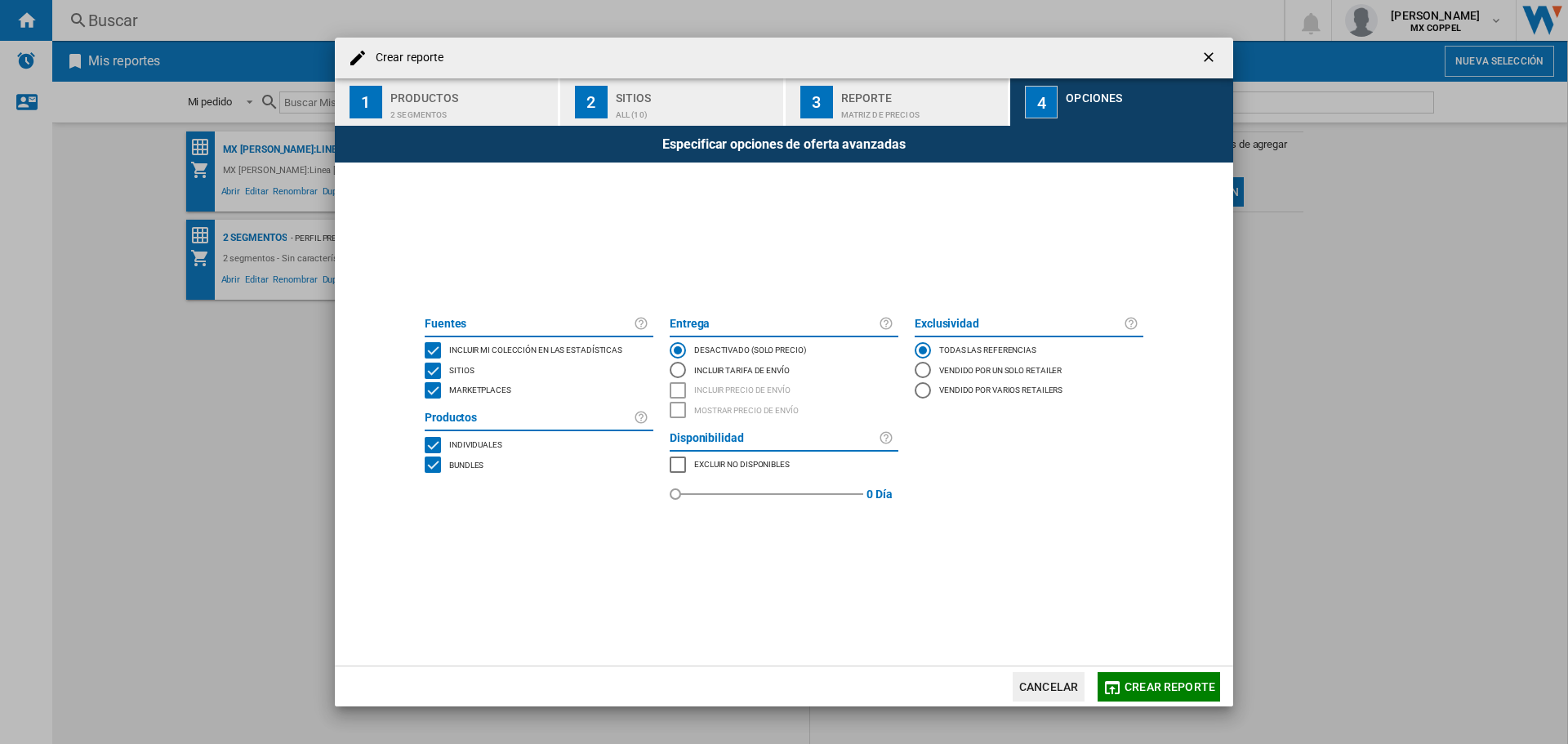
click at [430, 350] on div "INCLUDE MY SITE" at bounding box center [433, 350] width 16 height 16
click at [1164, 686] on span "Crear reporte" at bounding box center [1170, 687] width 91 height 13
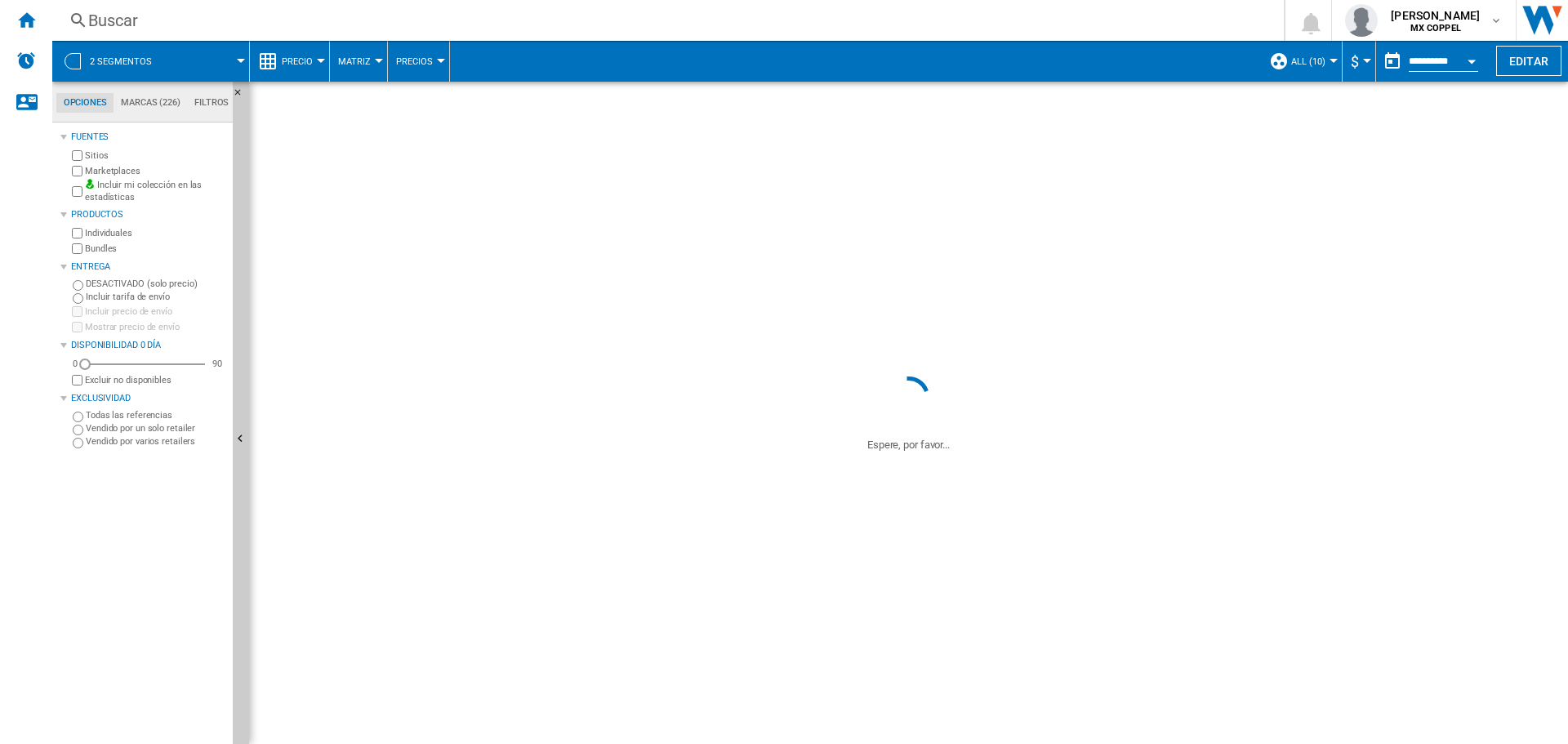
click at [5, 166] on wk-sidenav "NEW" at bounding box center [26, 372] width 53 height 744
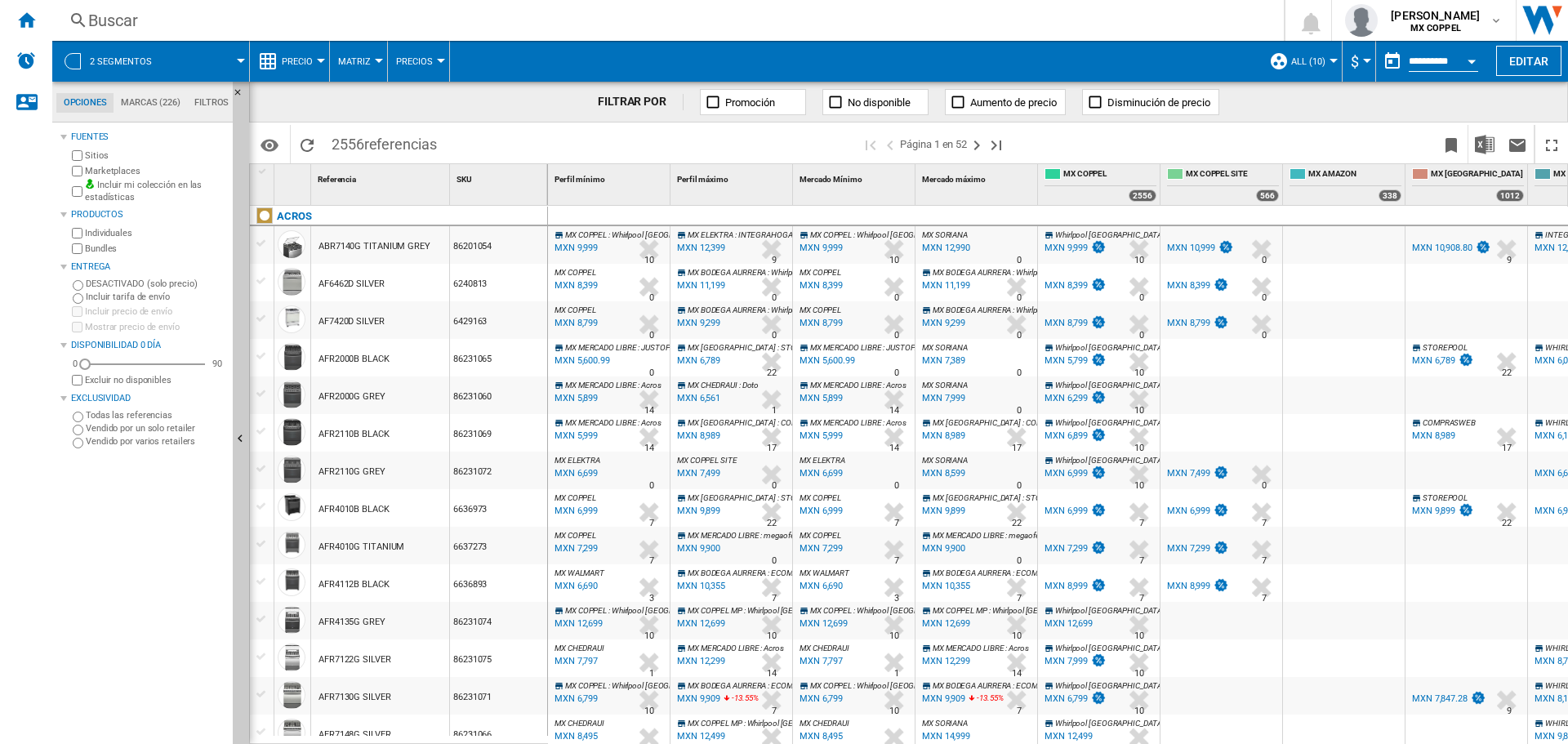
click at [239, 60] on div at bounding box center [241, 61] width 8 height 5
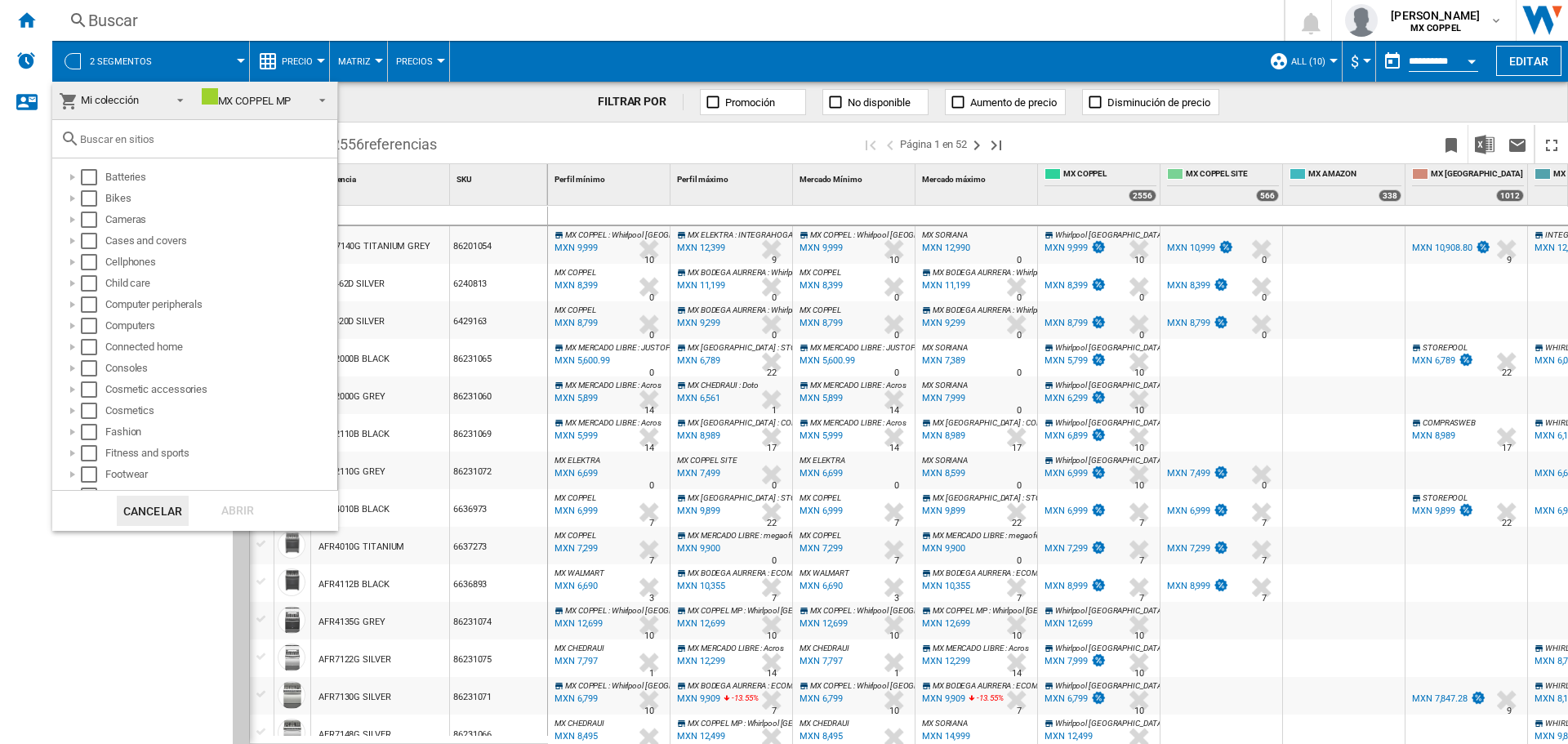
click at [27, 167] on md-backdrop at bounding box center [784, 372] width 1568 height 744
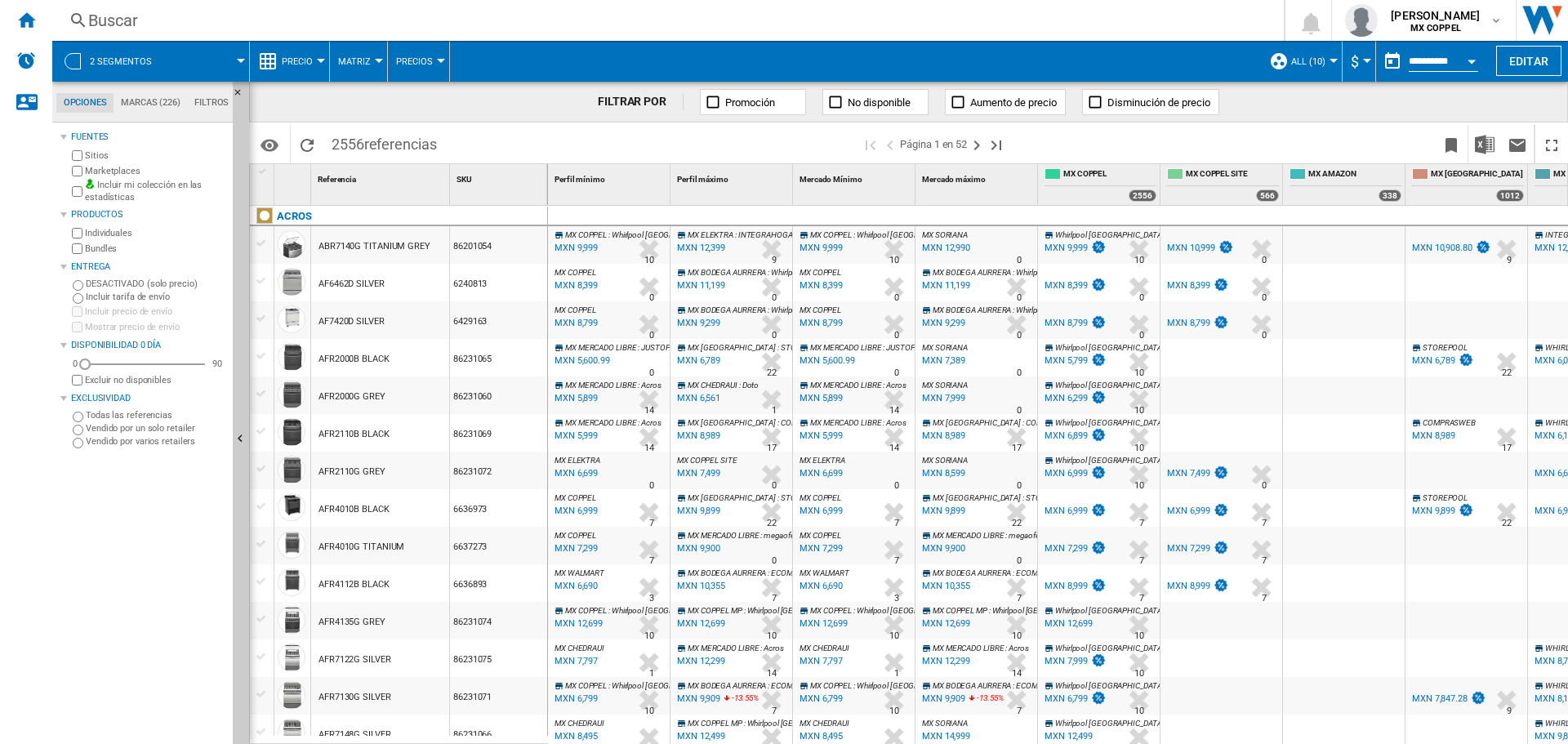
scroll to position [572, 0]
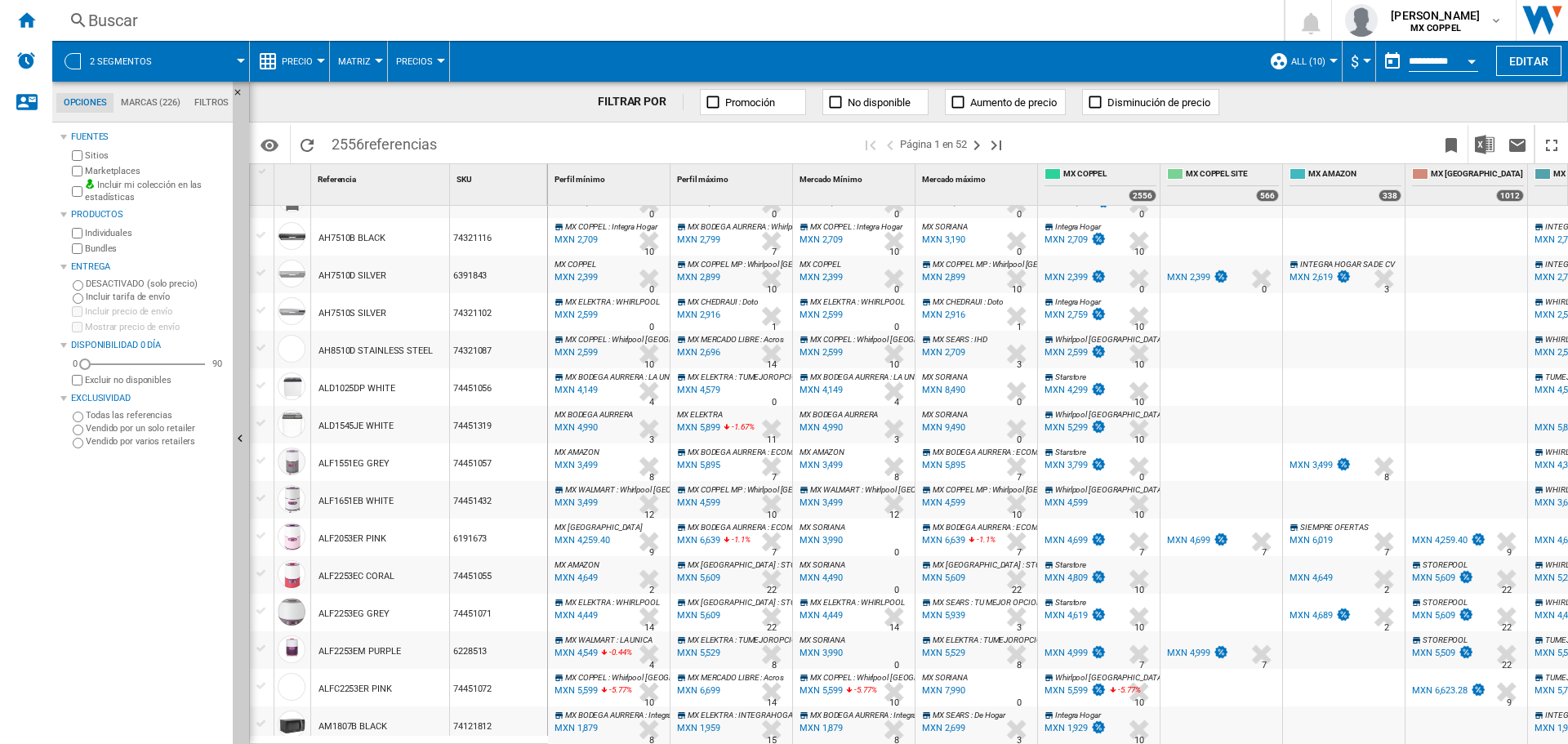
click at [104, 230] on label "Individuales" at bounding box center [156, 234] width 141 height 13
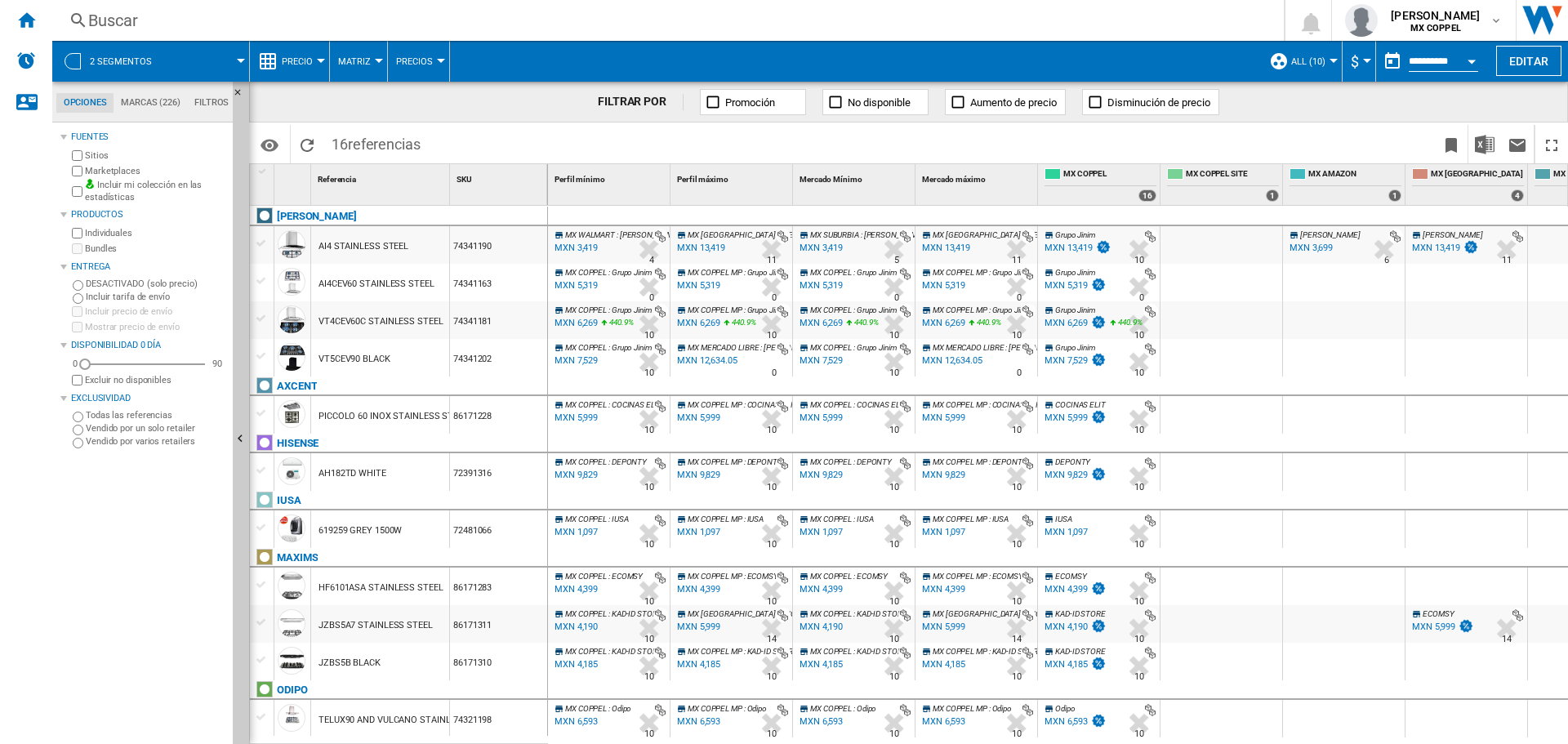
click at [580, 248] on div "MXN 3,419" at bounding box center [575, 248] width 46 height 16
click at [110, 232] on label "Individuales" at bounding box center [156, 234] width 141 height 13
